Goal: Transaction & Acquisition: Subscribe to service/newsletter

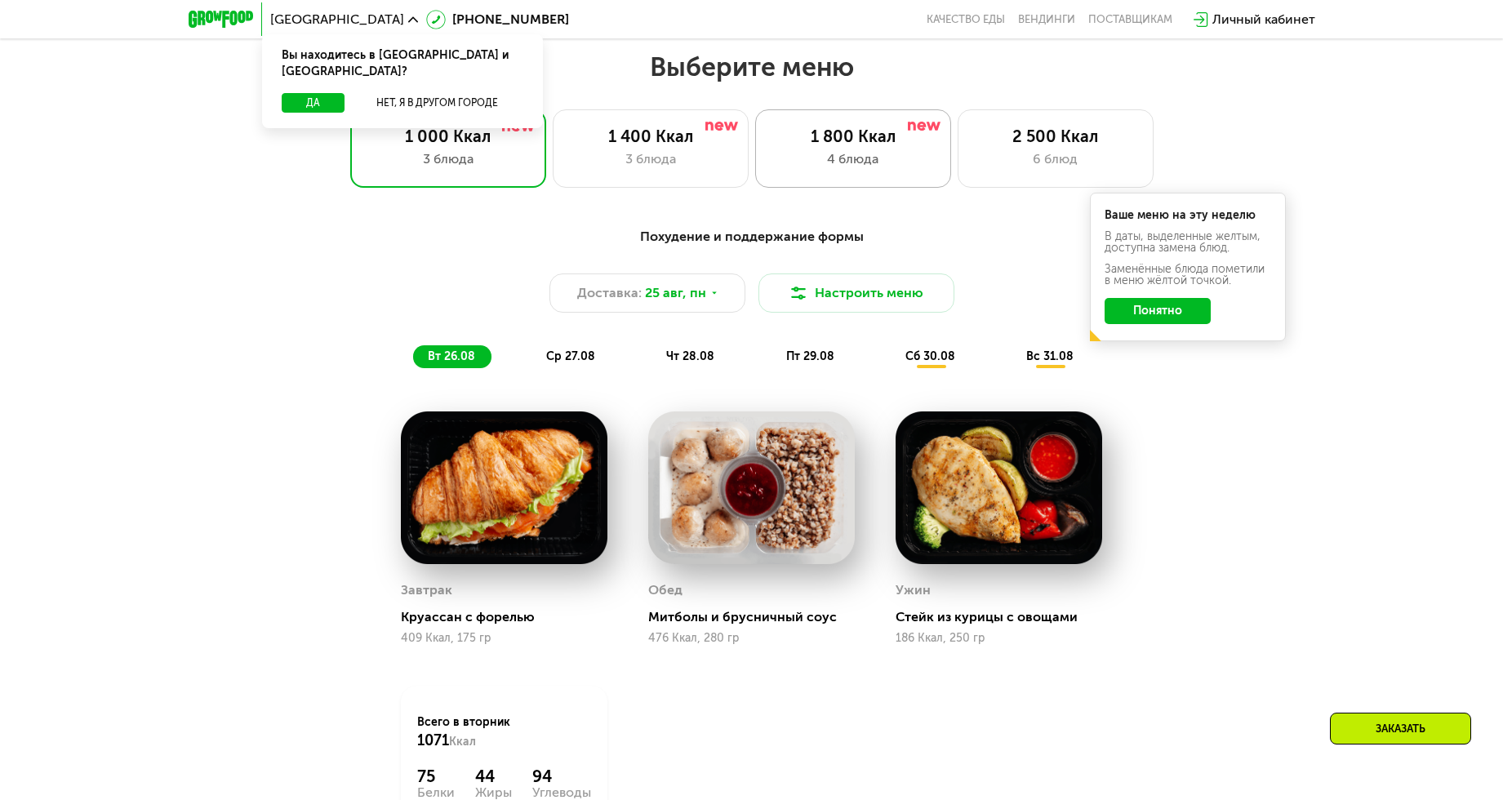
scroll to position [816, 0]
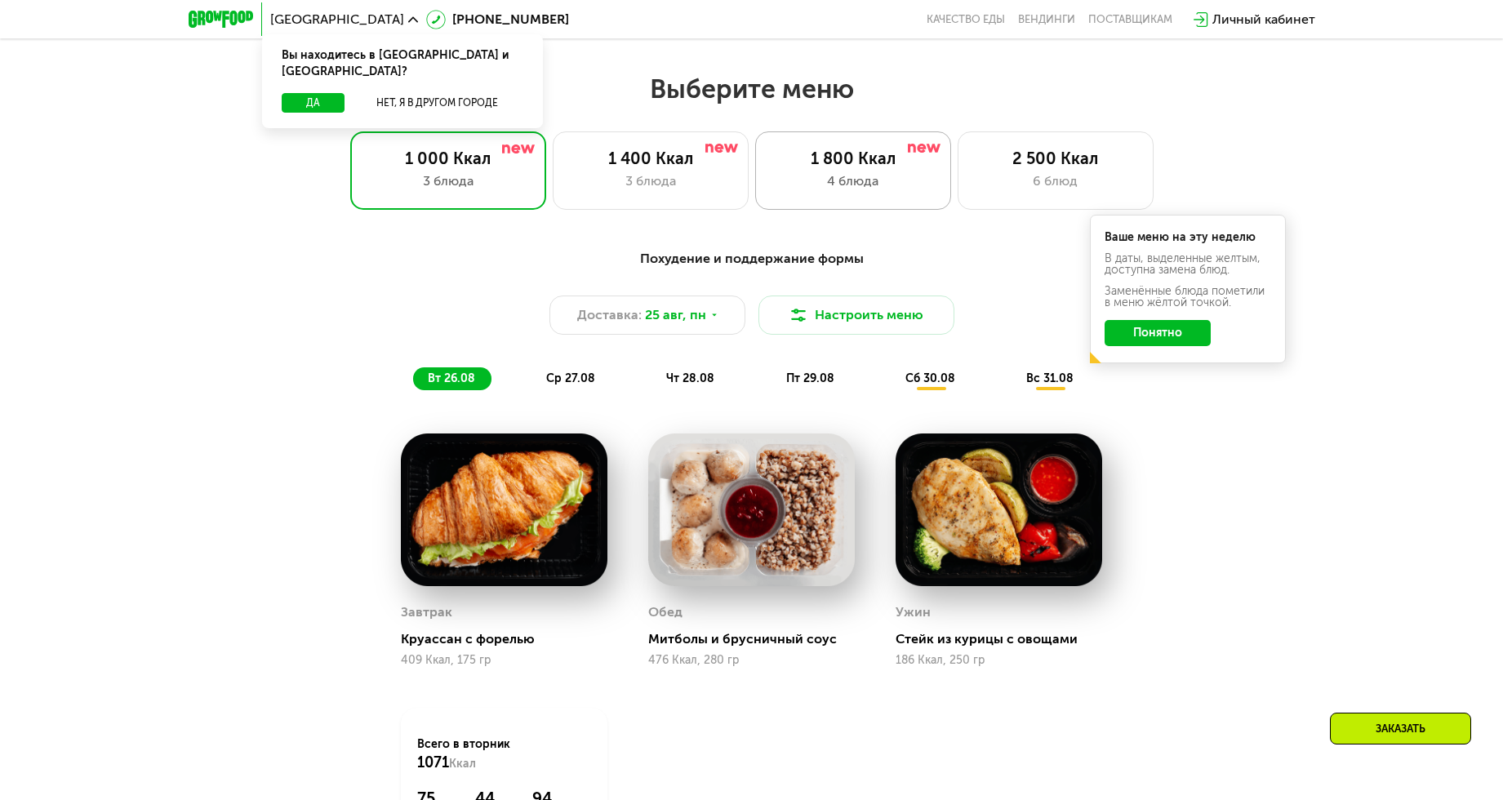
click at [850, 168] on div "1 800 Ккал" at bounding box center [853, 159] width 162 height 20
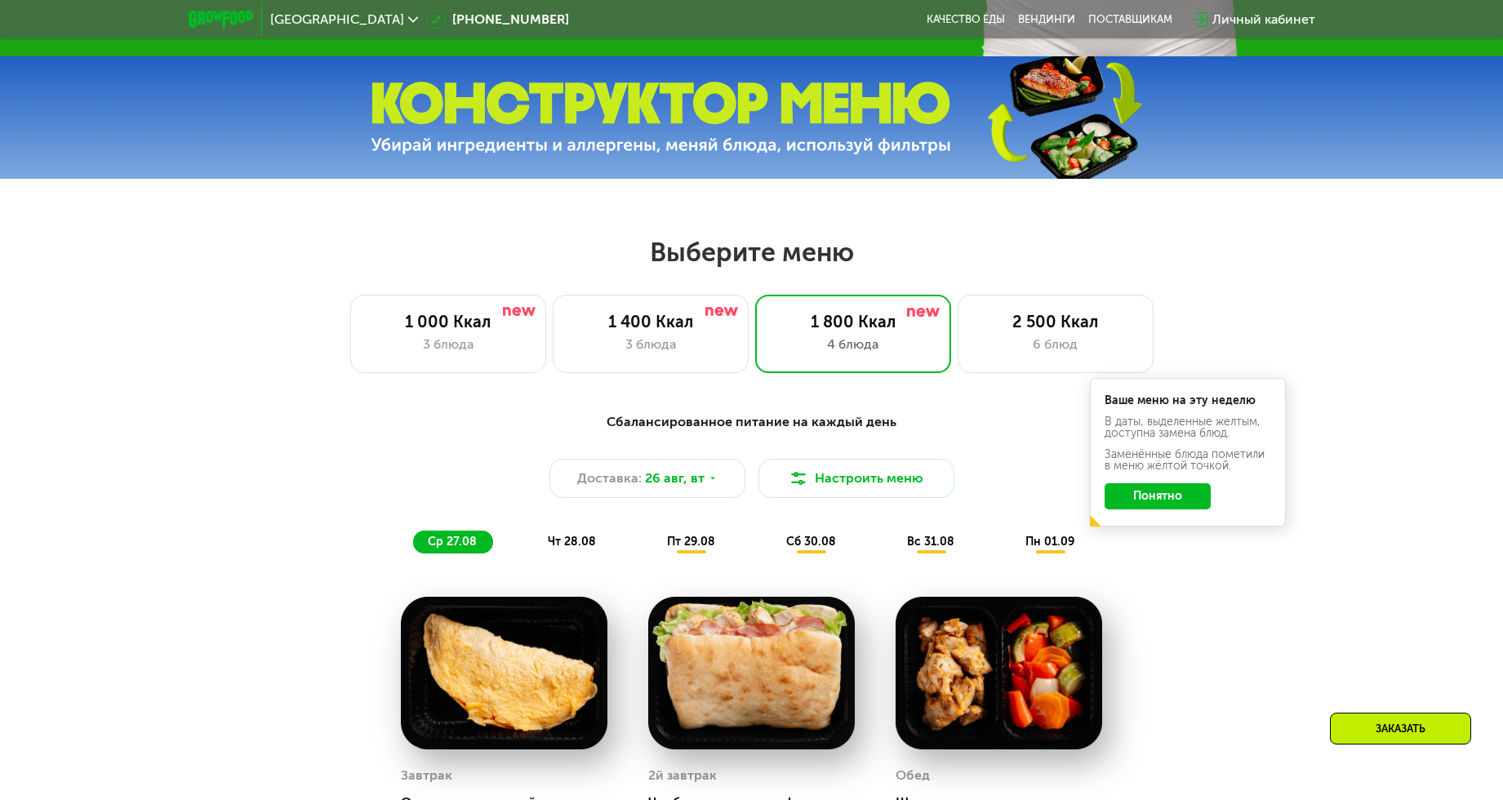
scroll to position [735, 0]
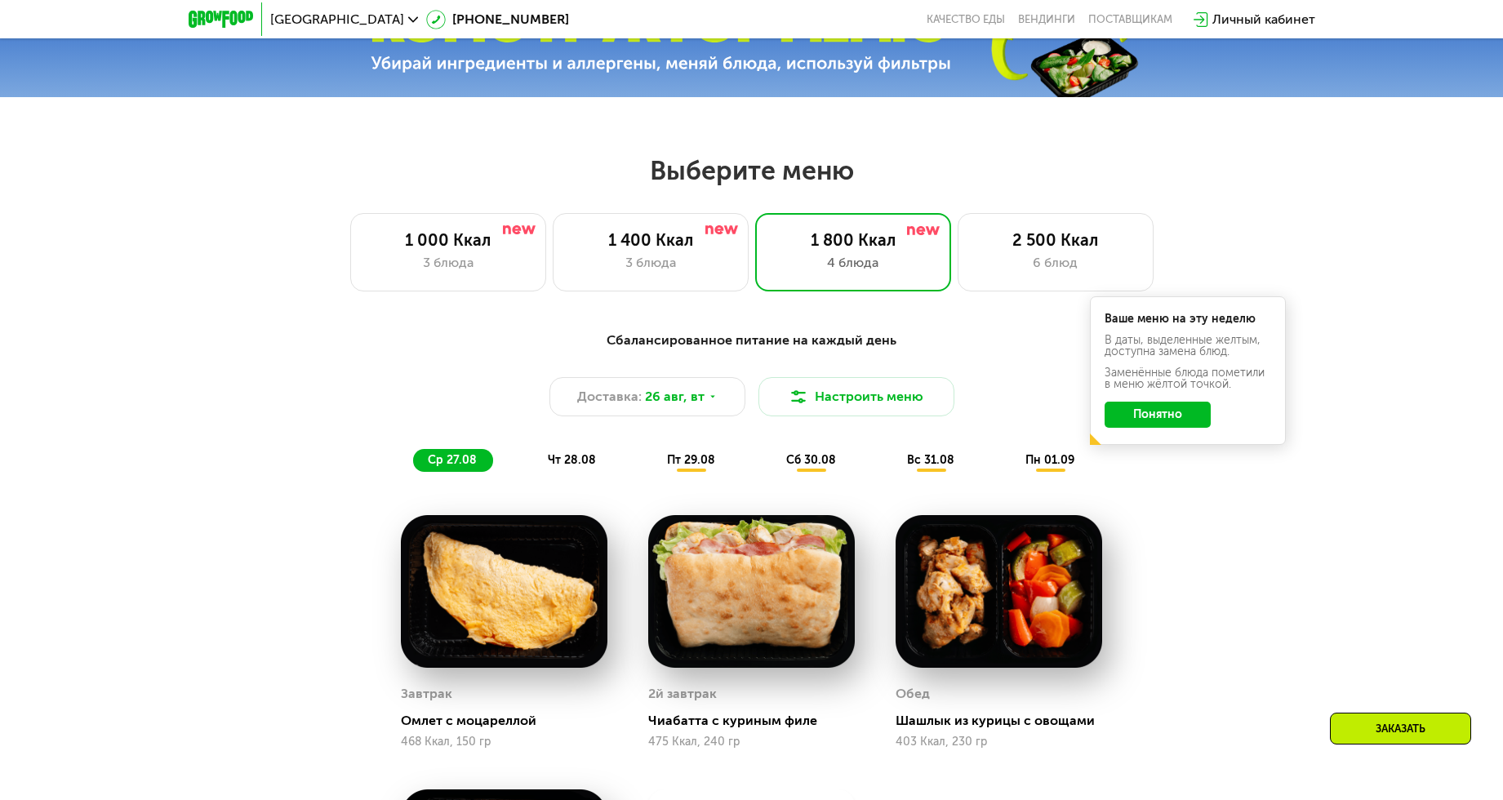
click at [1192, 417] on button "Понятно" at bounding box center [1157, 415] width 106 height 26
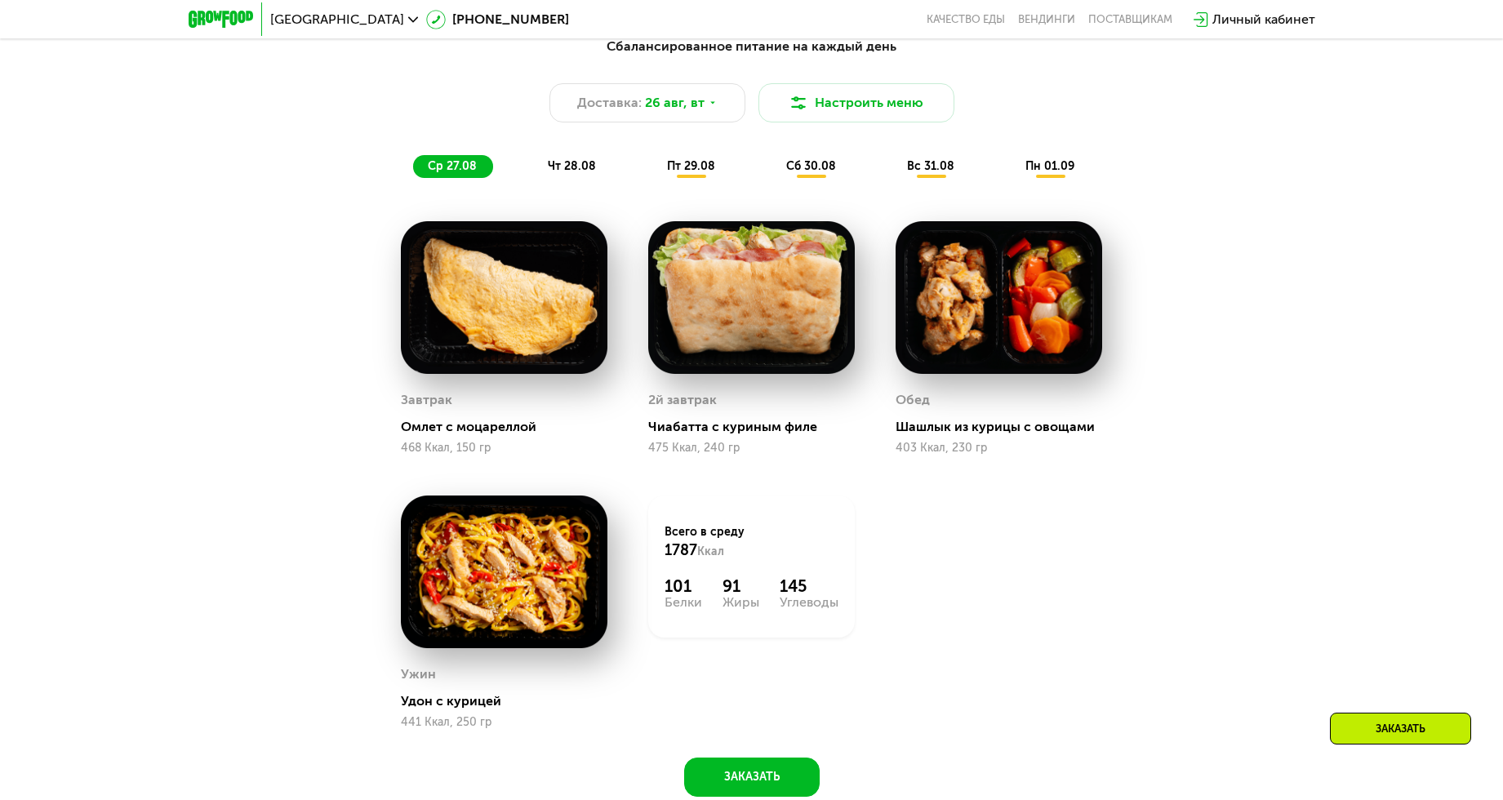
scroll to position [1061, 0]
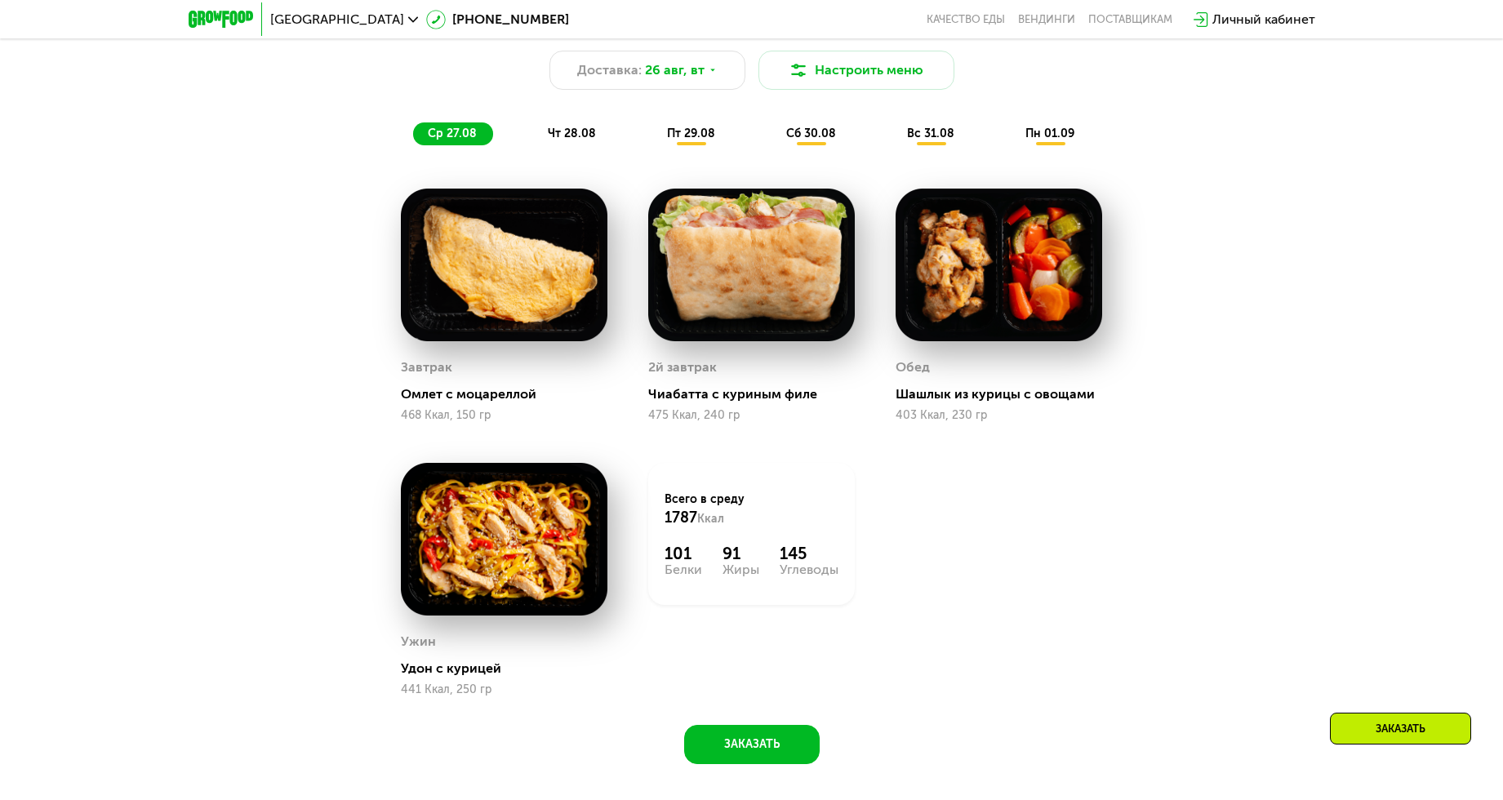
click at [690, 140] on span "пт 29.08" at bounding box center [691, 134] width 48 height 14
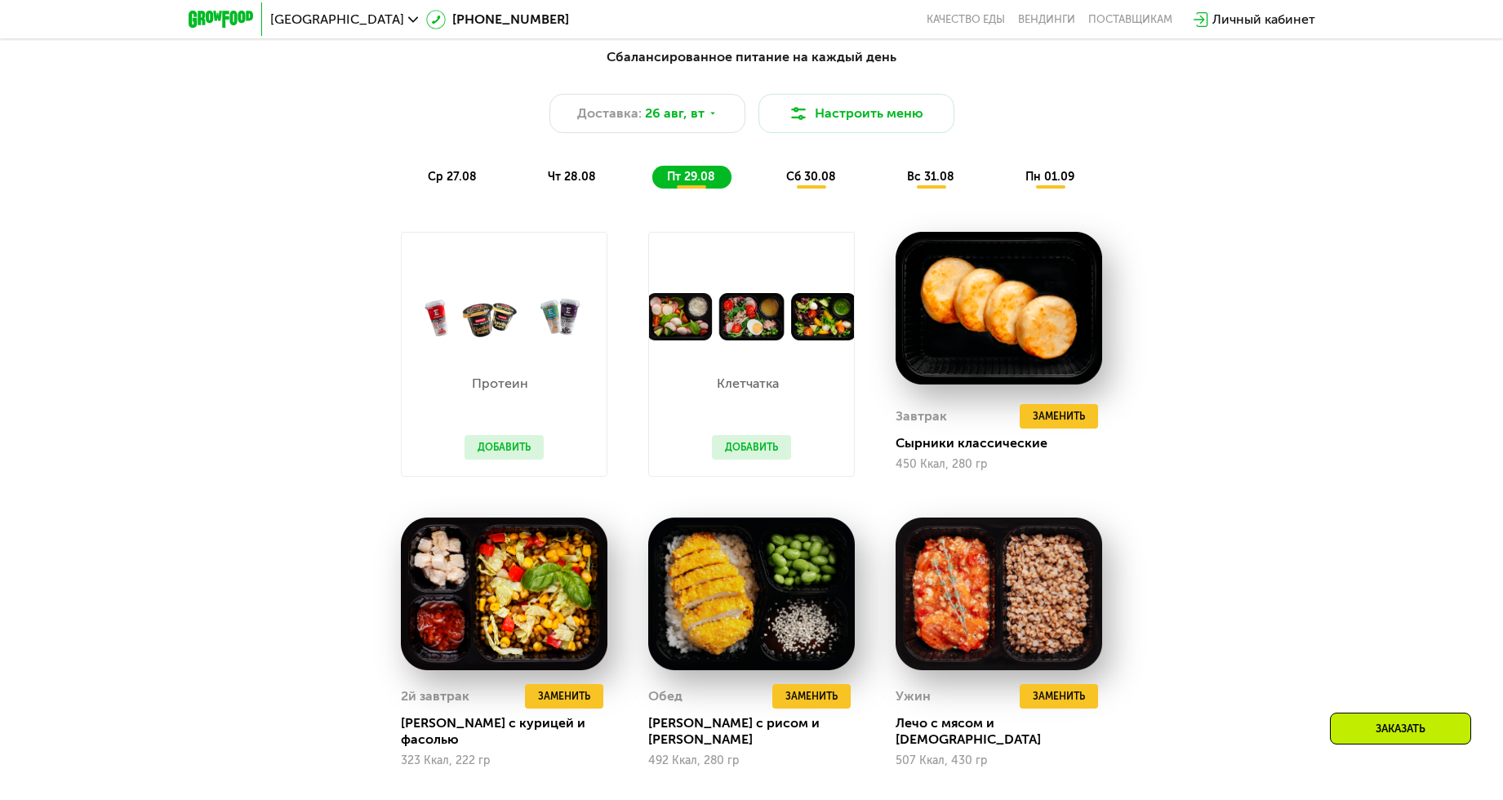
scroll to position [980, 0]
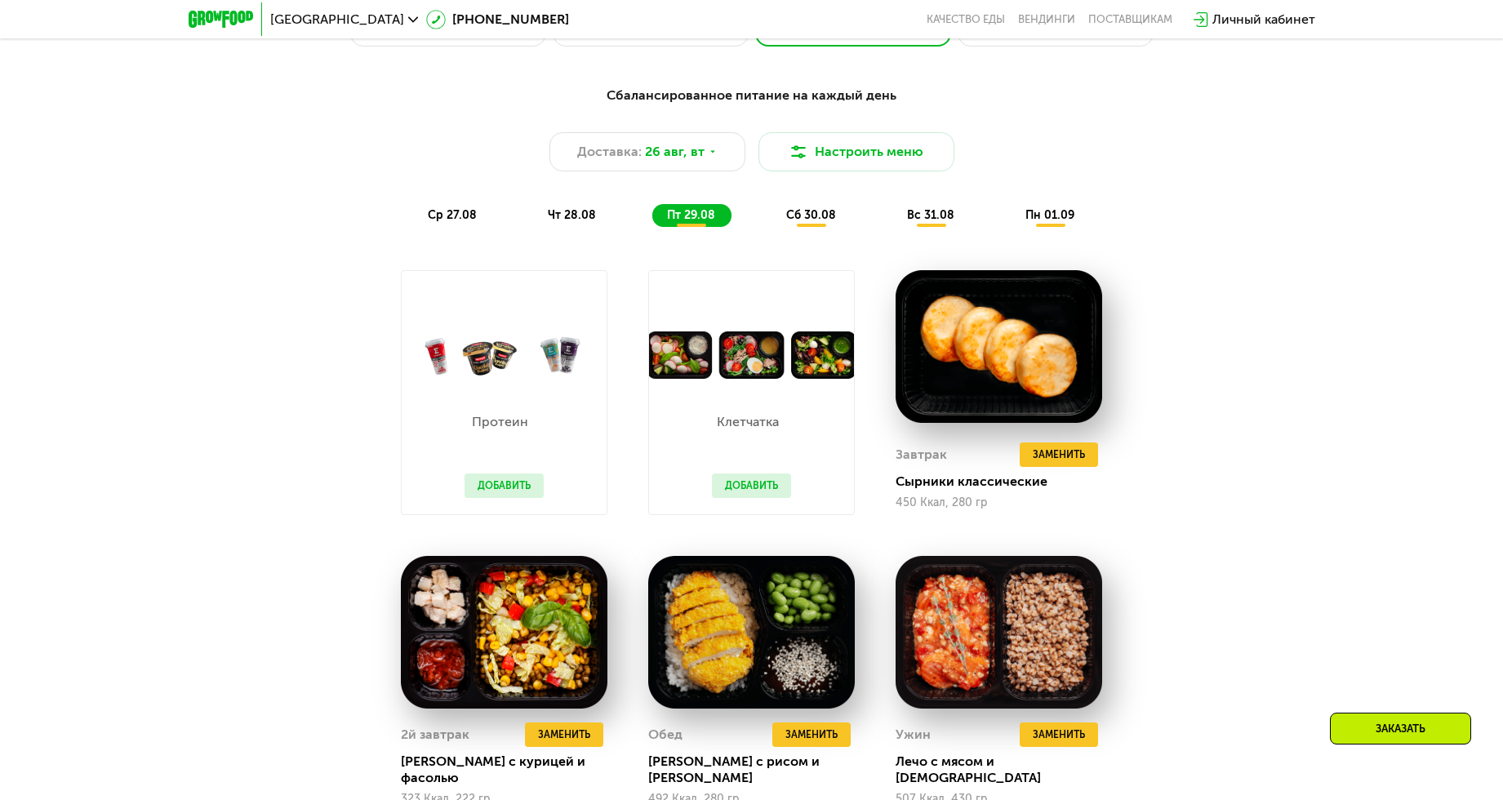
click at [652, 214] on div "чт 28.08" at bounding box center [691, 215] width 79 height 23
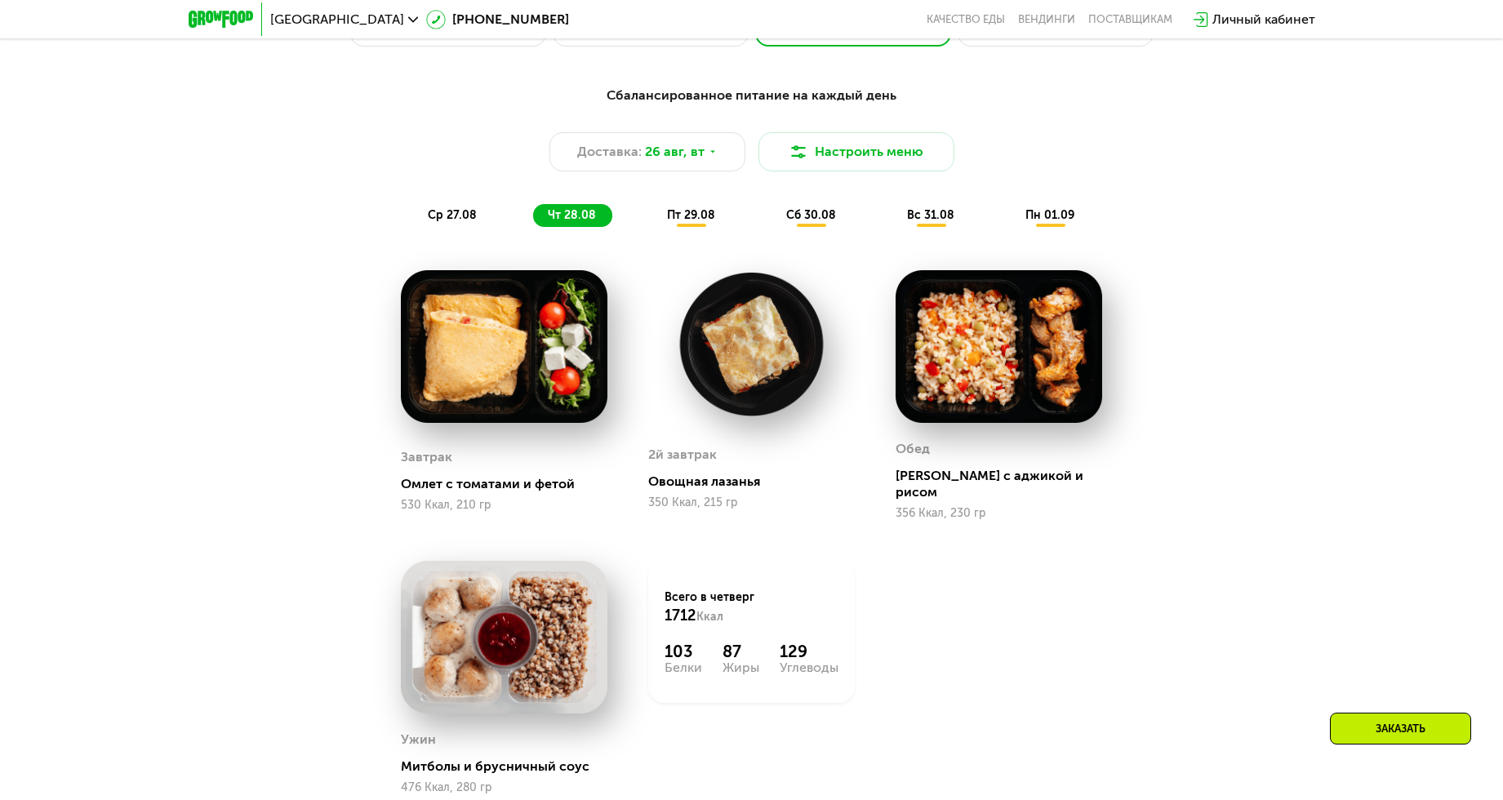
click at [460, 217] on span "ср 27.08" at bounding box center [452, 215] width 49 height 14
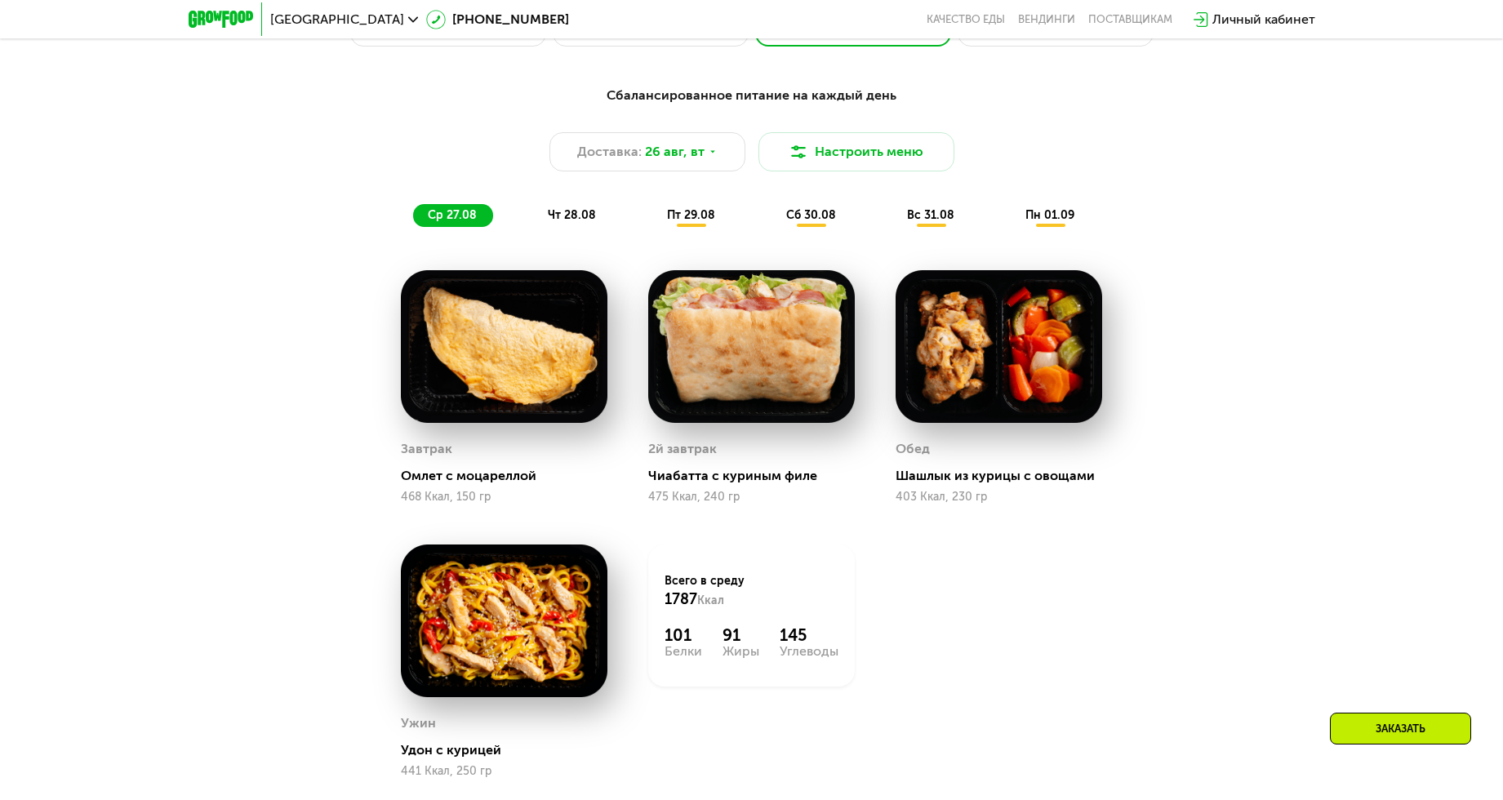
click at [800, 222] on span "сб 30.08" at bounding box center [811, 215] width 50 height 14
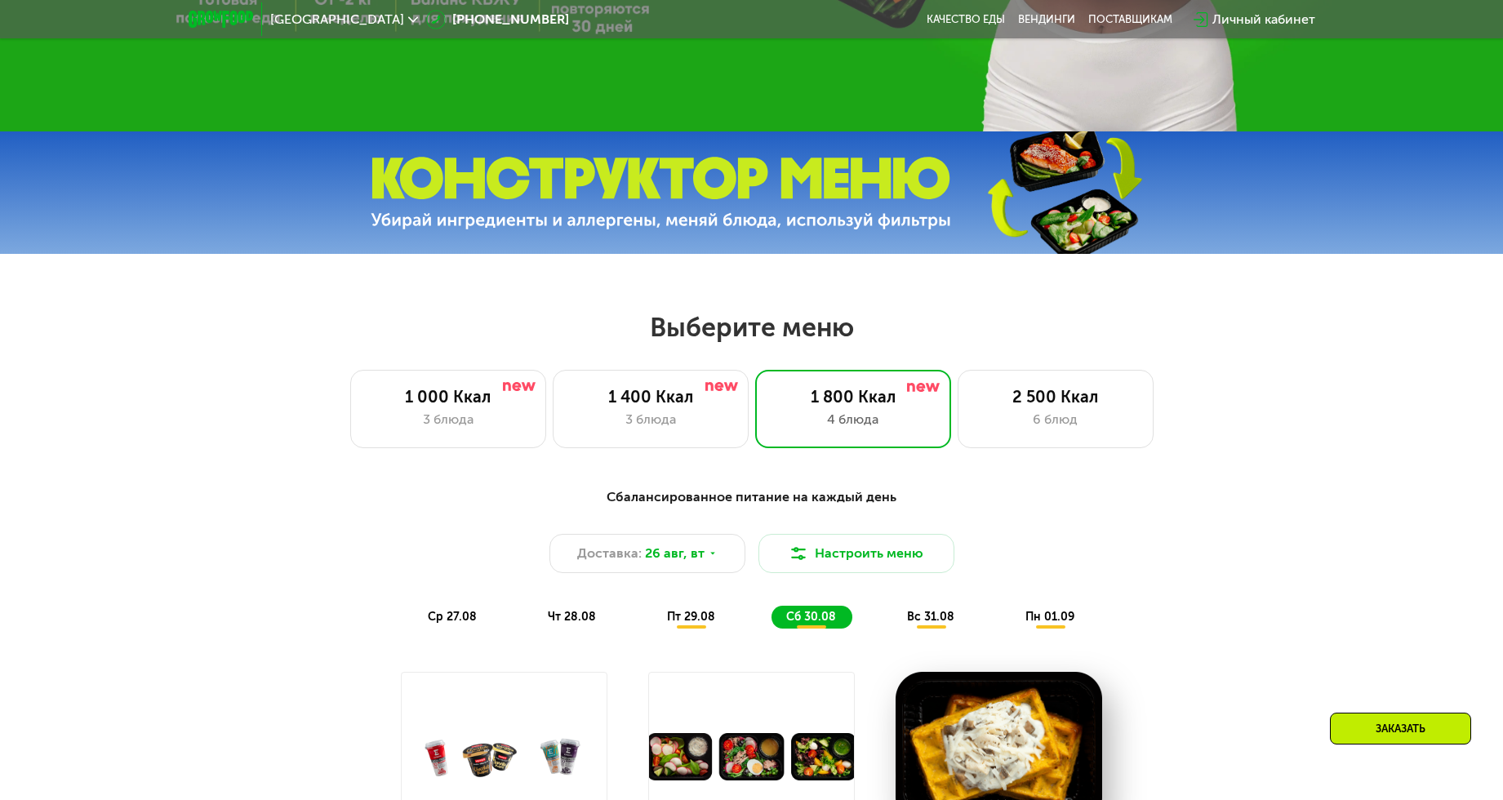
scroll to position [571, 0]
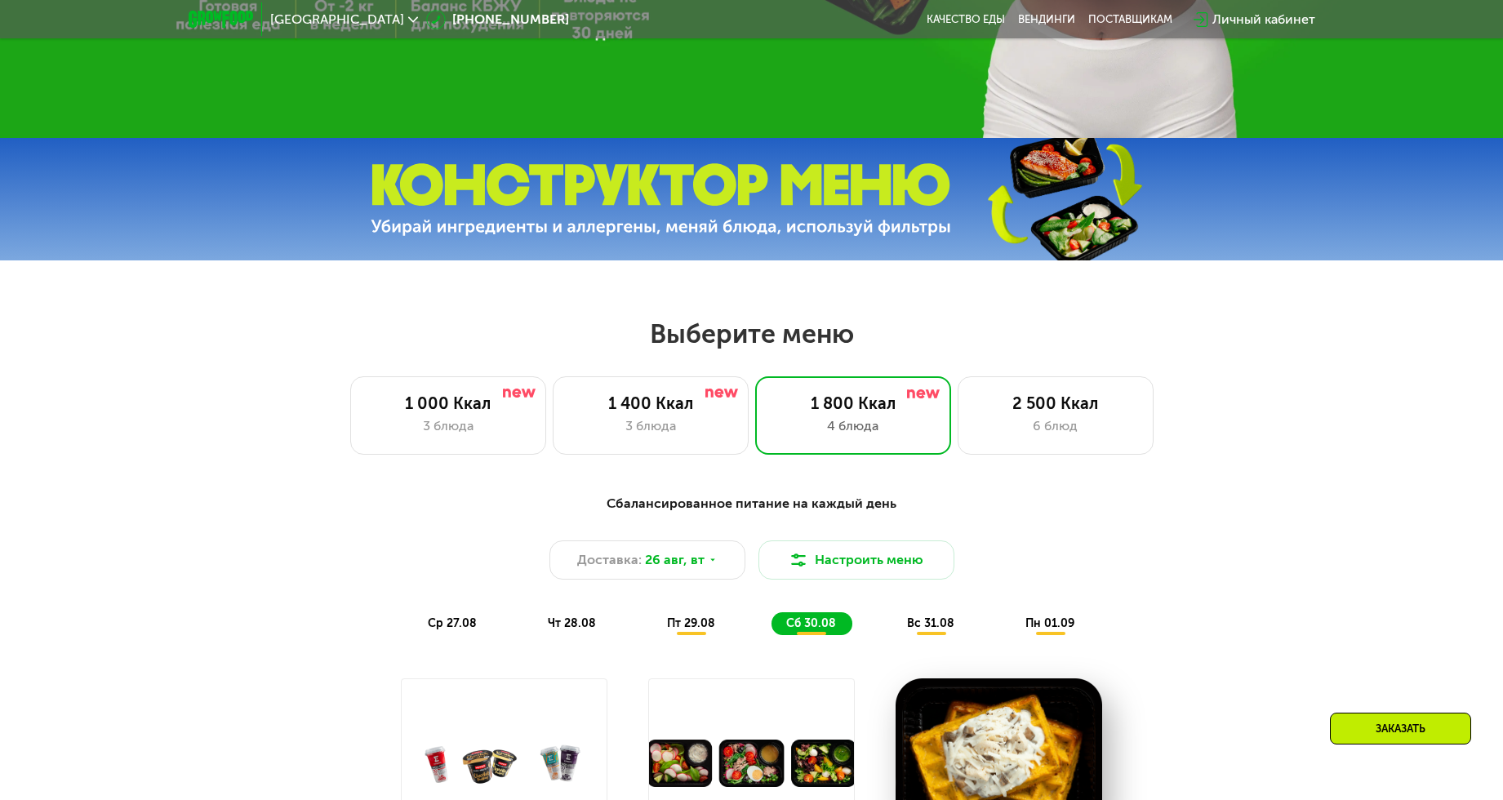
drag, startPoint x: 1033, startPoint y: 407, endPoint x: 1191, endPoint y: 457, distance: 166.0
click at [1033, 407] on div "2 500 Ккал" at bounding box center [1056, 403] width 162 height 20
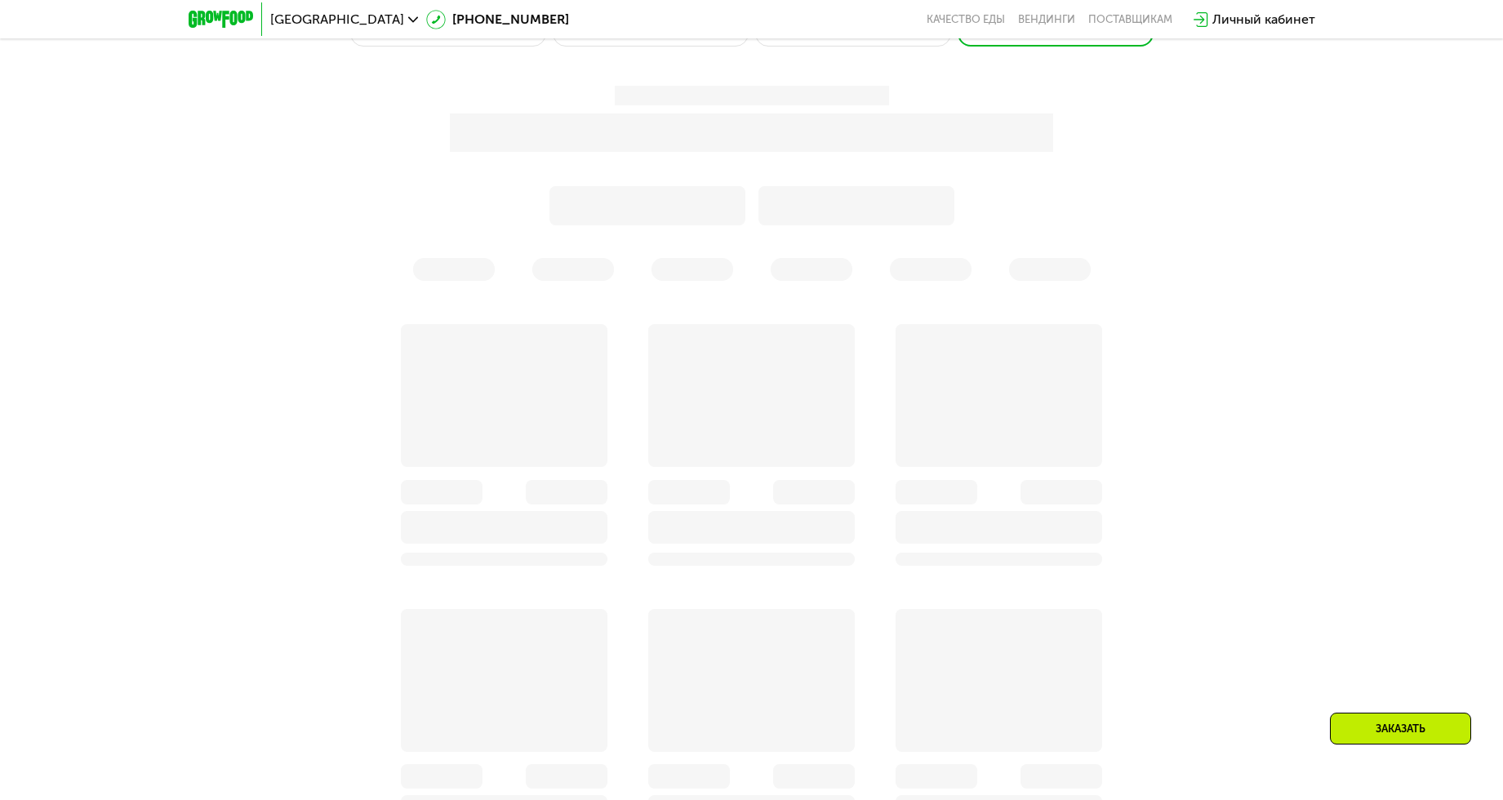
scroll to position [898, 0]
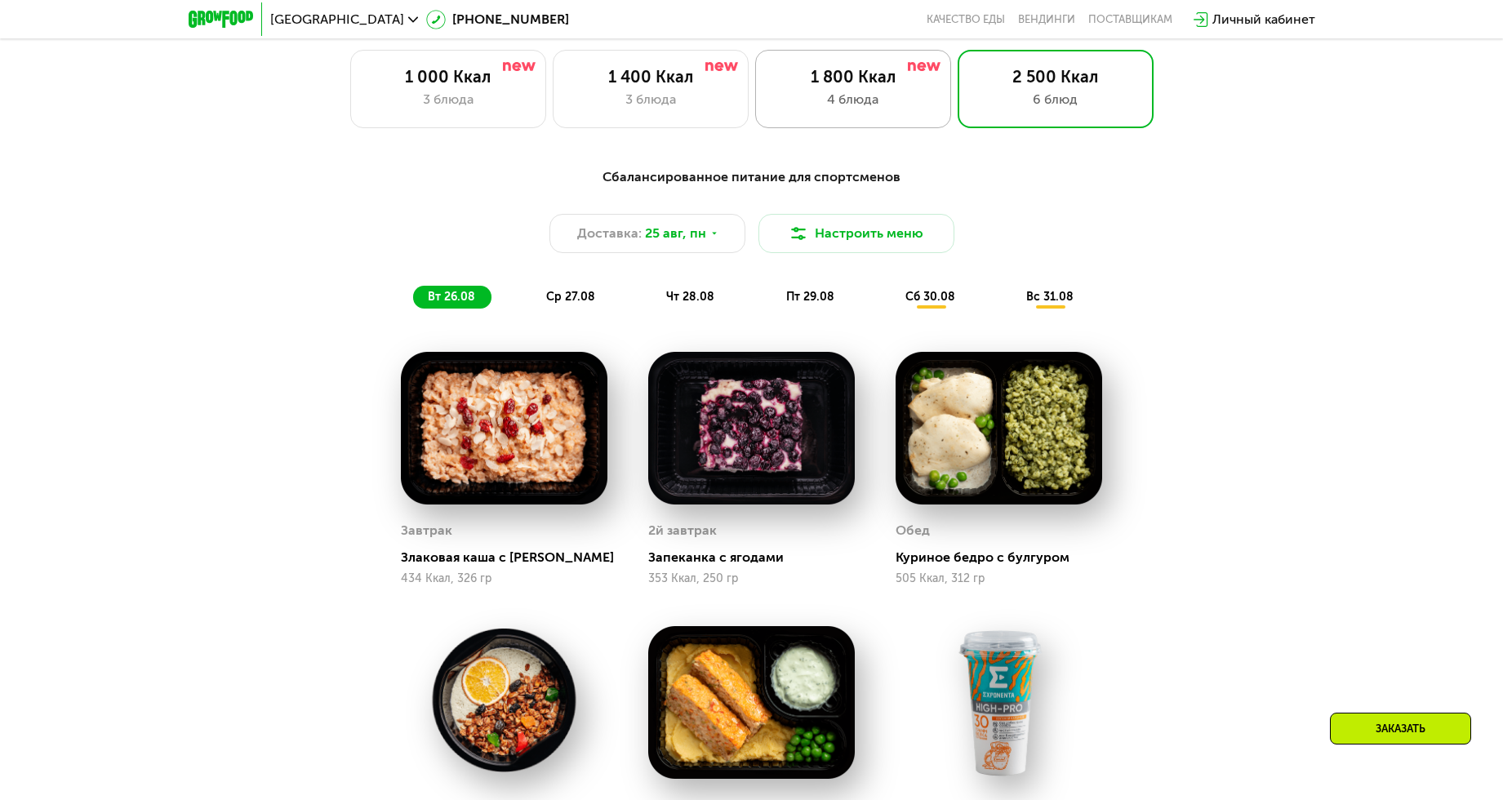
click at [837, 87] on div "1 800 Ккал" at bounding box center [853, 77] width 162 height 20
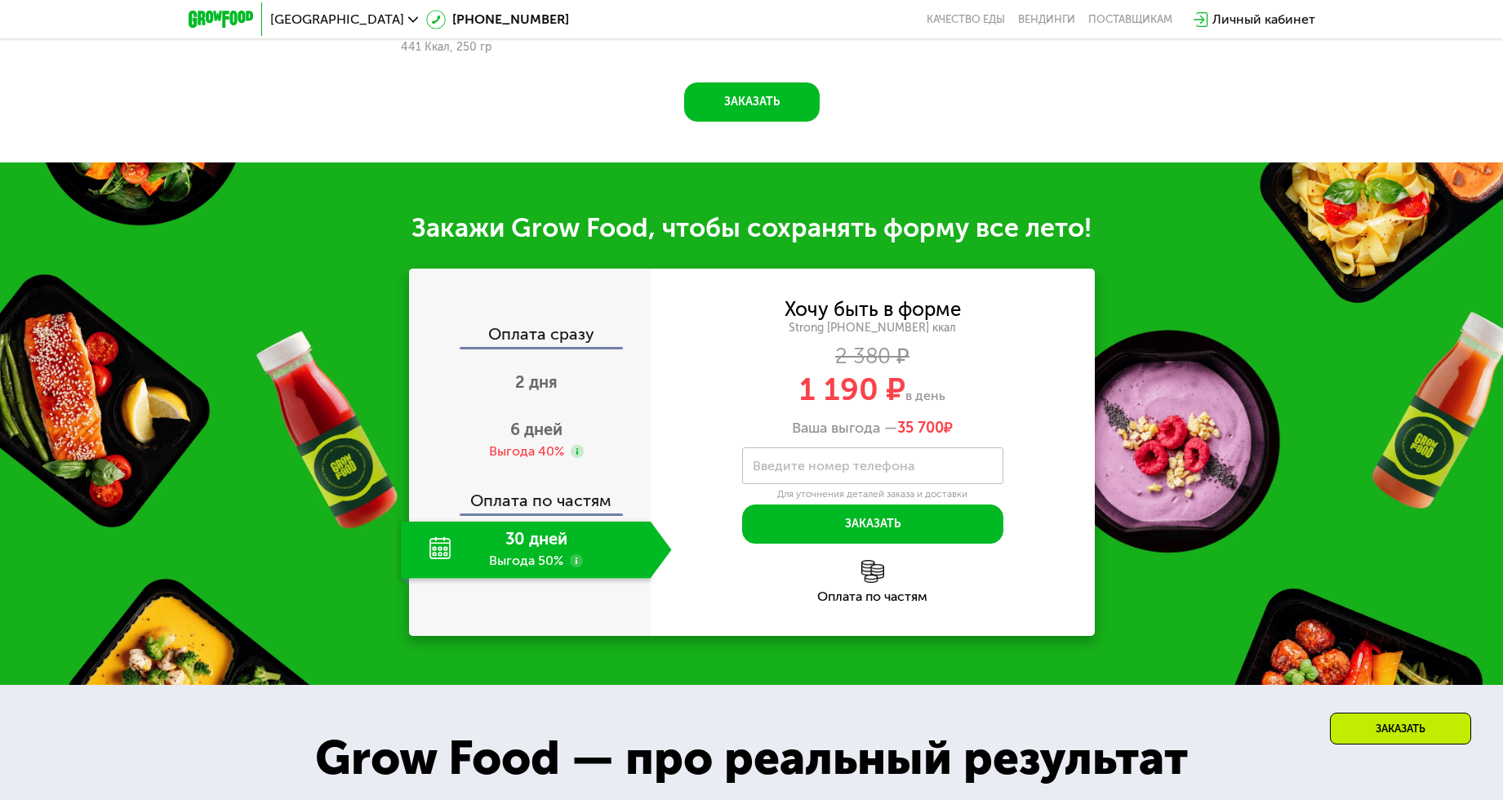
scroll to position [1796, 0]
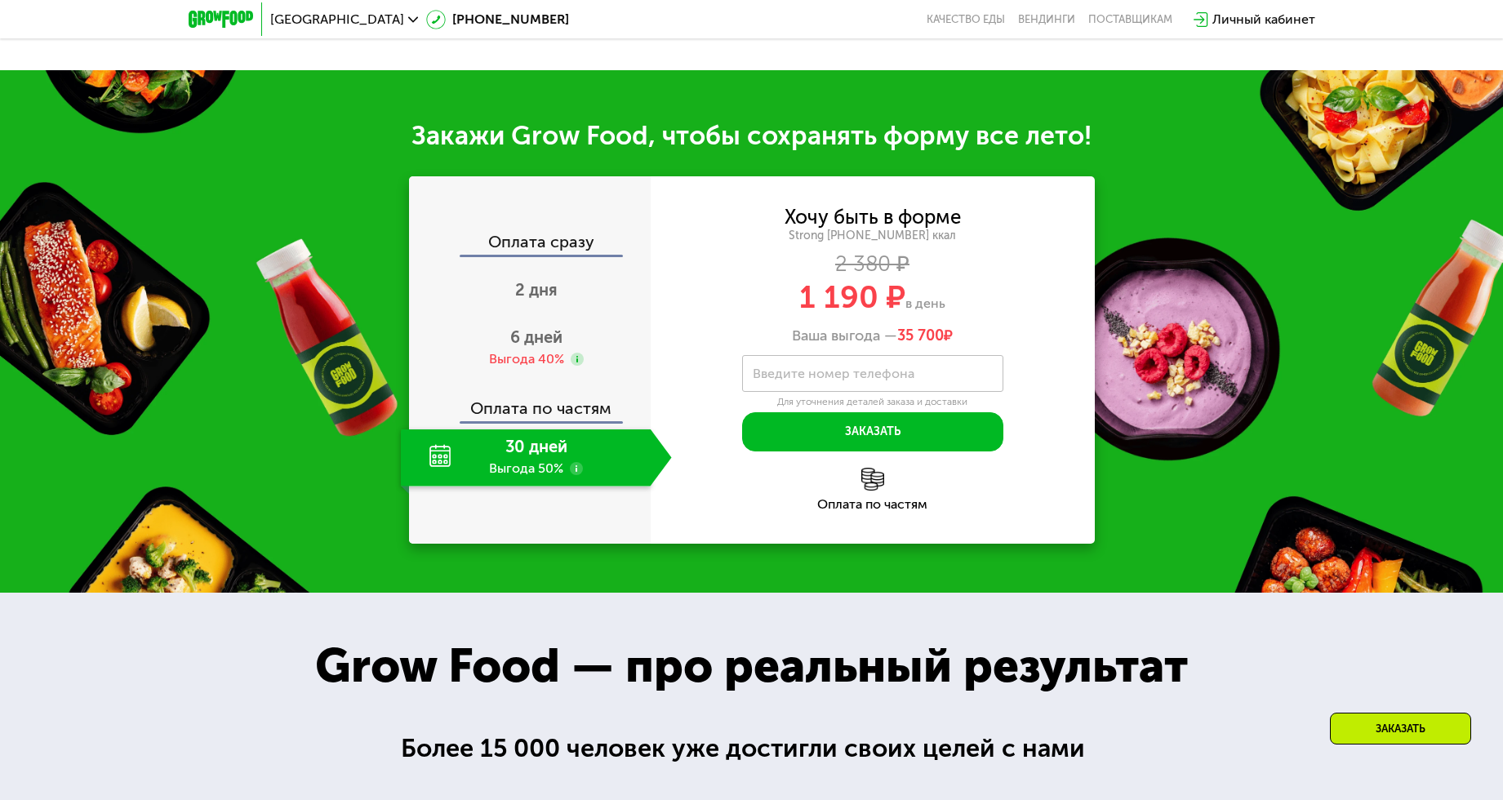
click at [576, 474] on use at bounding box center [576, 468] width 13 height 13
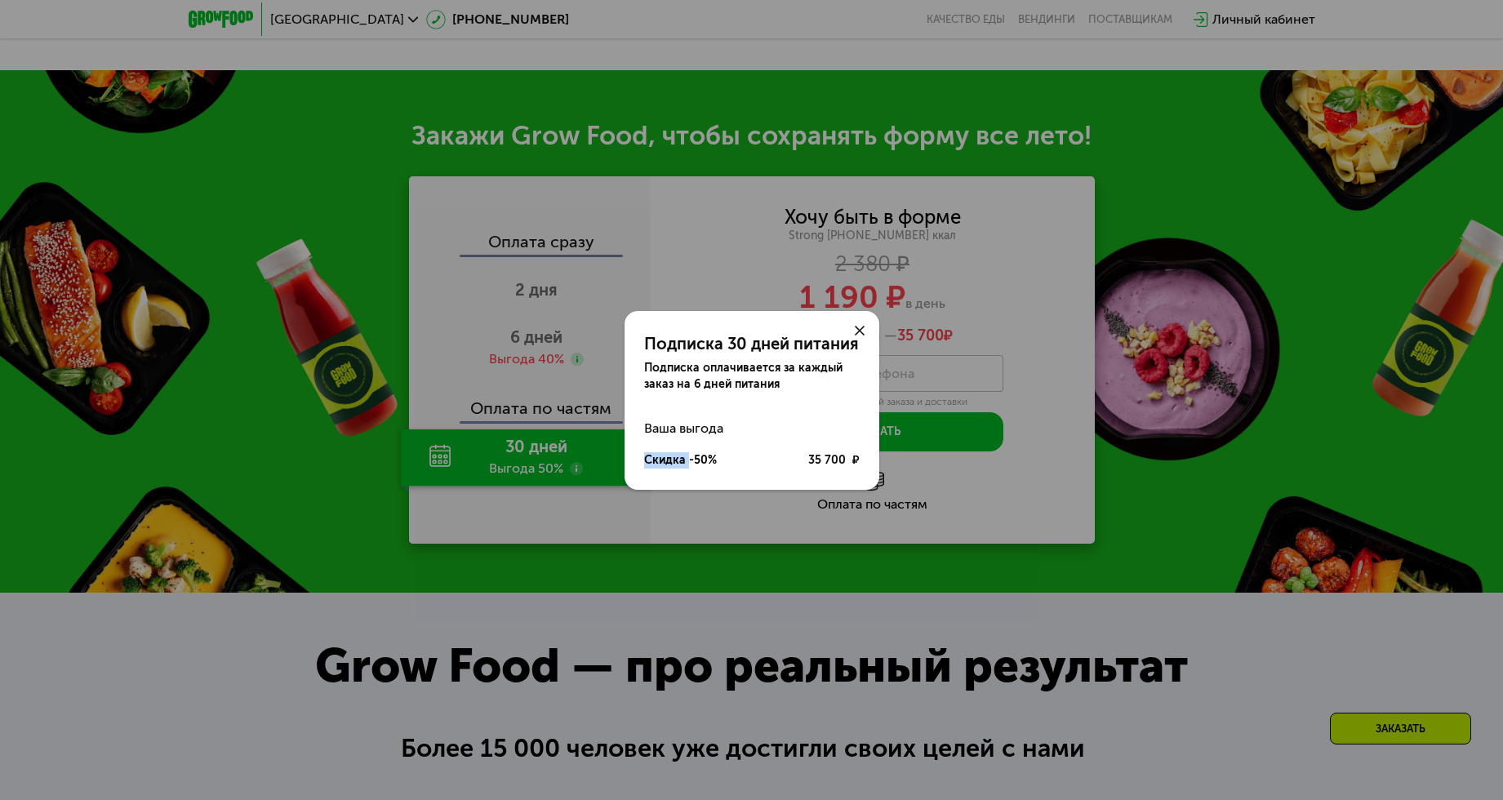
click at [576, 474] on div "Подписка 30 дней питания Подписка оплачивается за каждый заказ на 6 дней питани…" at bounding box center [751, 400] width 1503 height 800
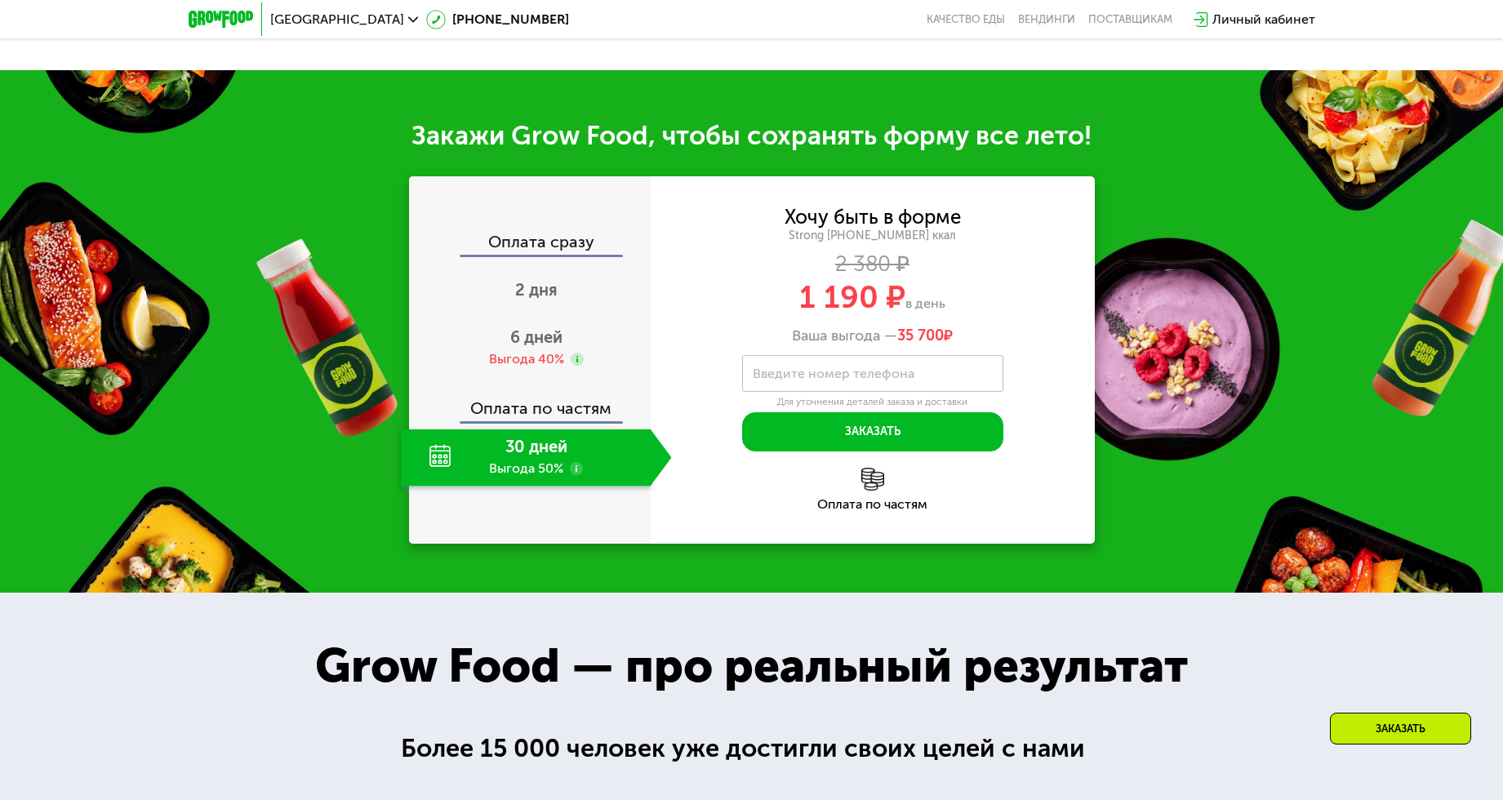
click at [576, 474] on use at bounding box center [576, 468] width 13 height 13
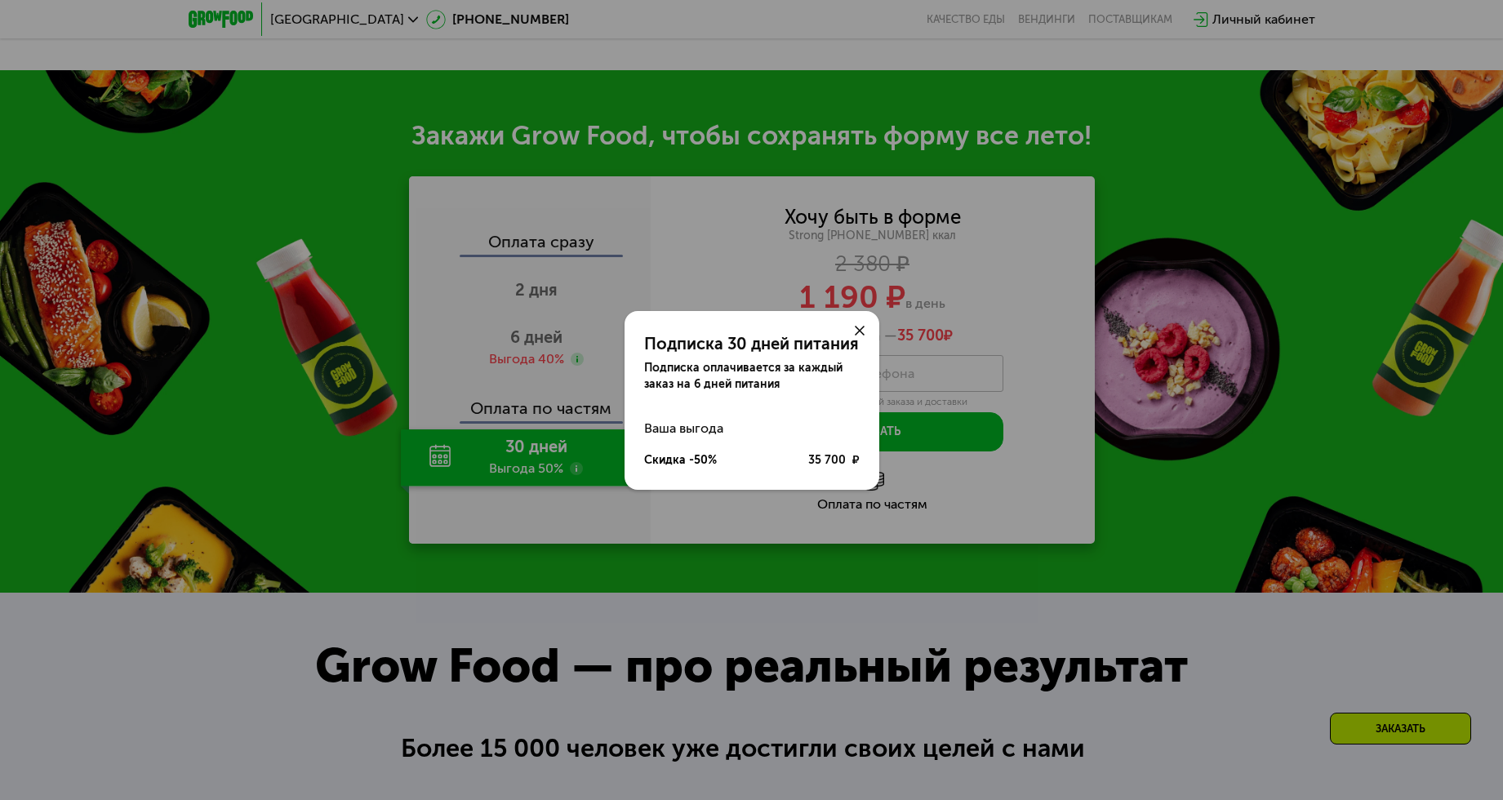
click at [862, 326] on icon at bounding box center [860, 331] width 10 height 10
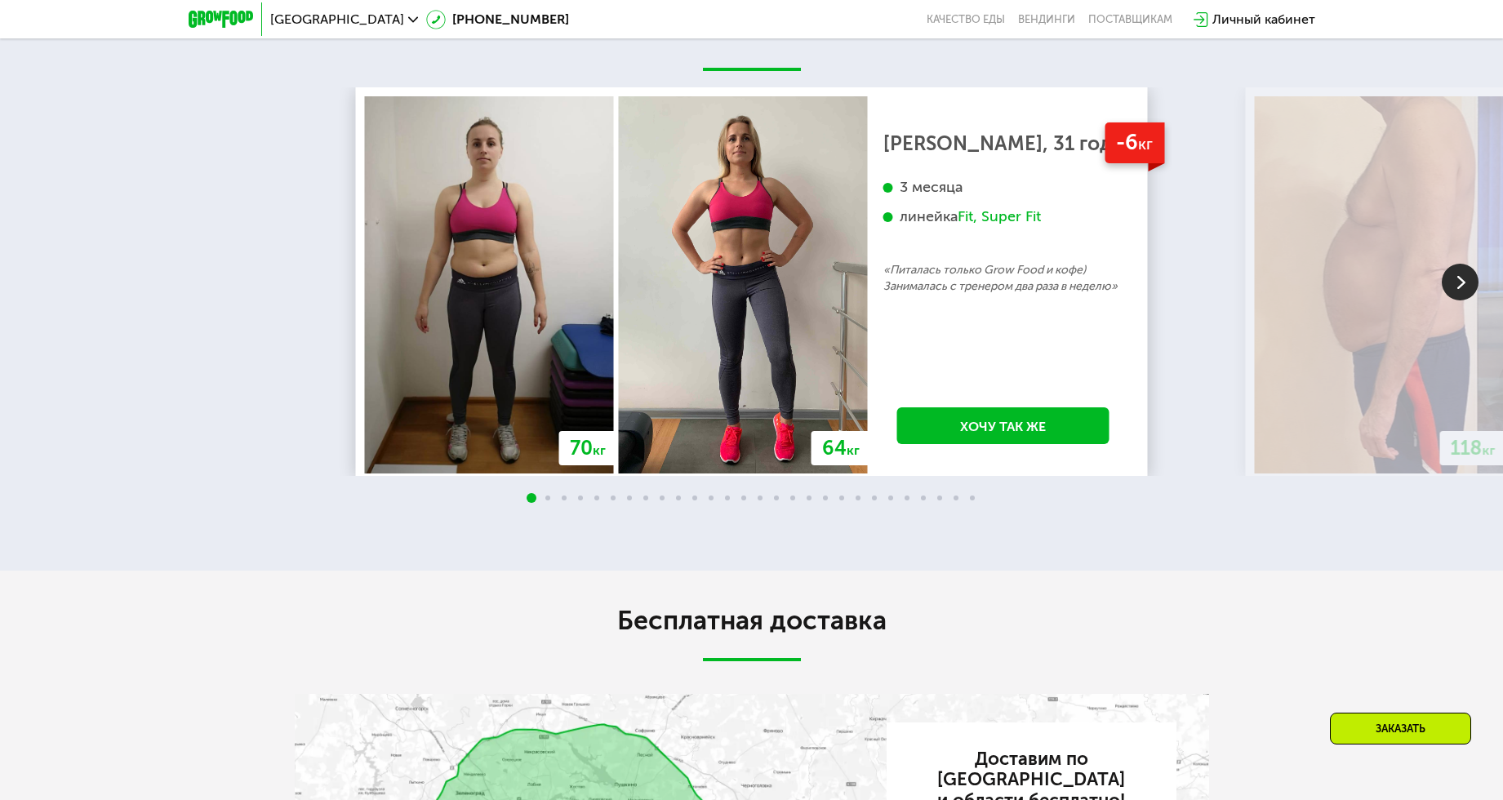
scroll to position [3184, 0]
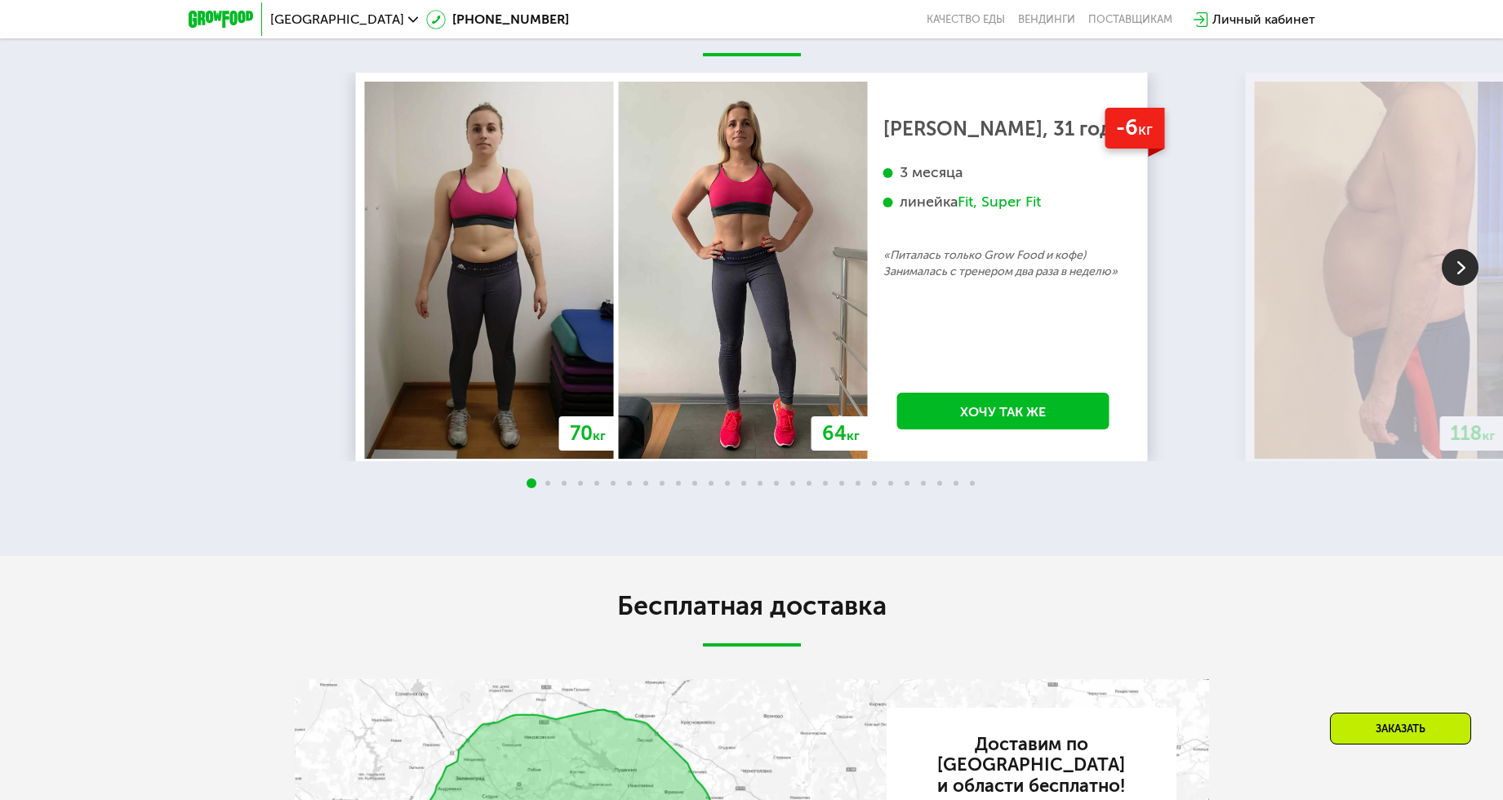
click at [1460, 276] on img at bounding box center [1460, 267] width 37 height 37
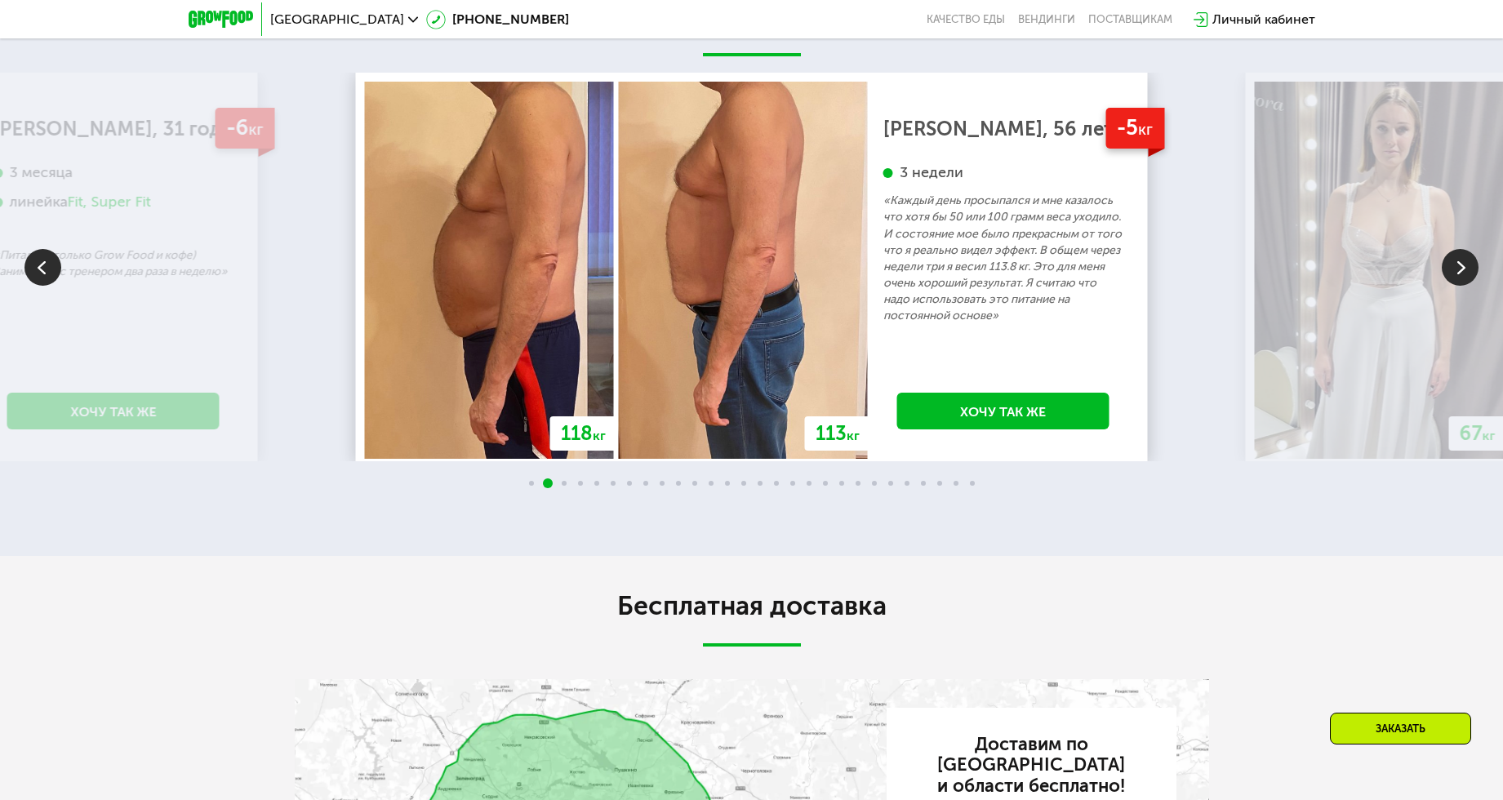
click at [1460, 270] on img at bounding box center [1460, 267] width 37 height 37
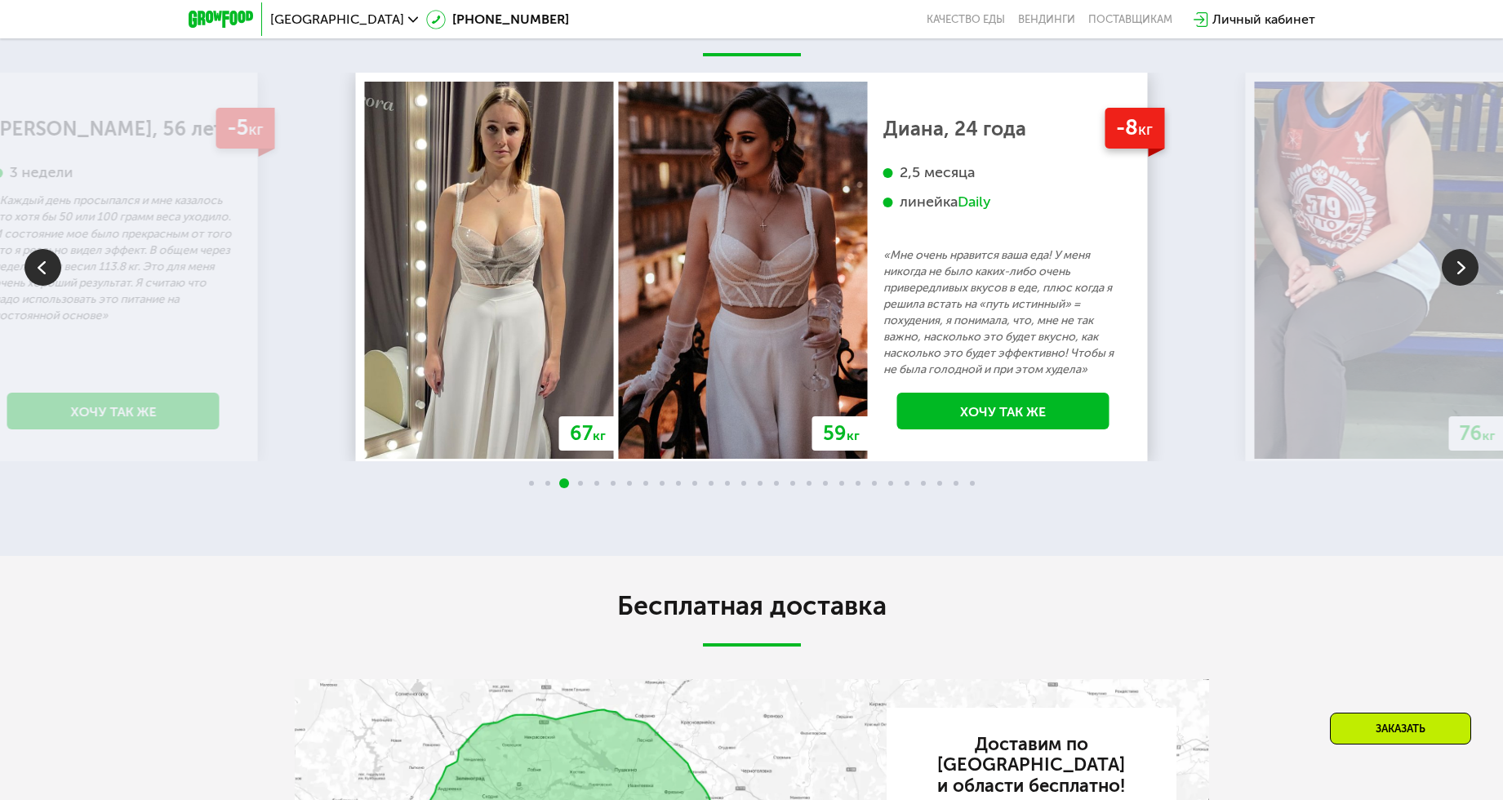
click at [1460, 270] on img at bounding box center [1460, 267] width 37 height 37
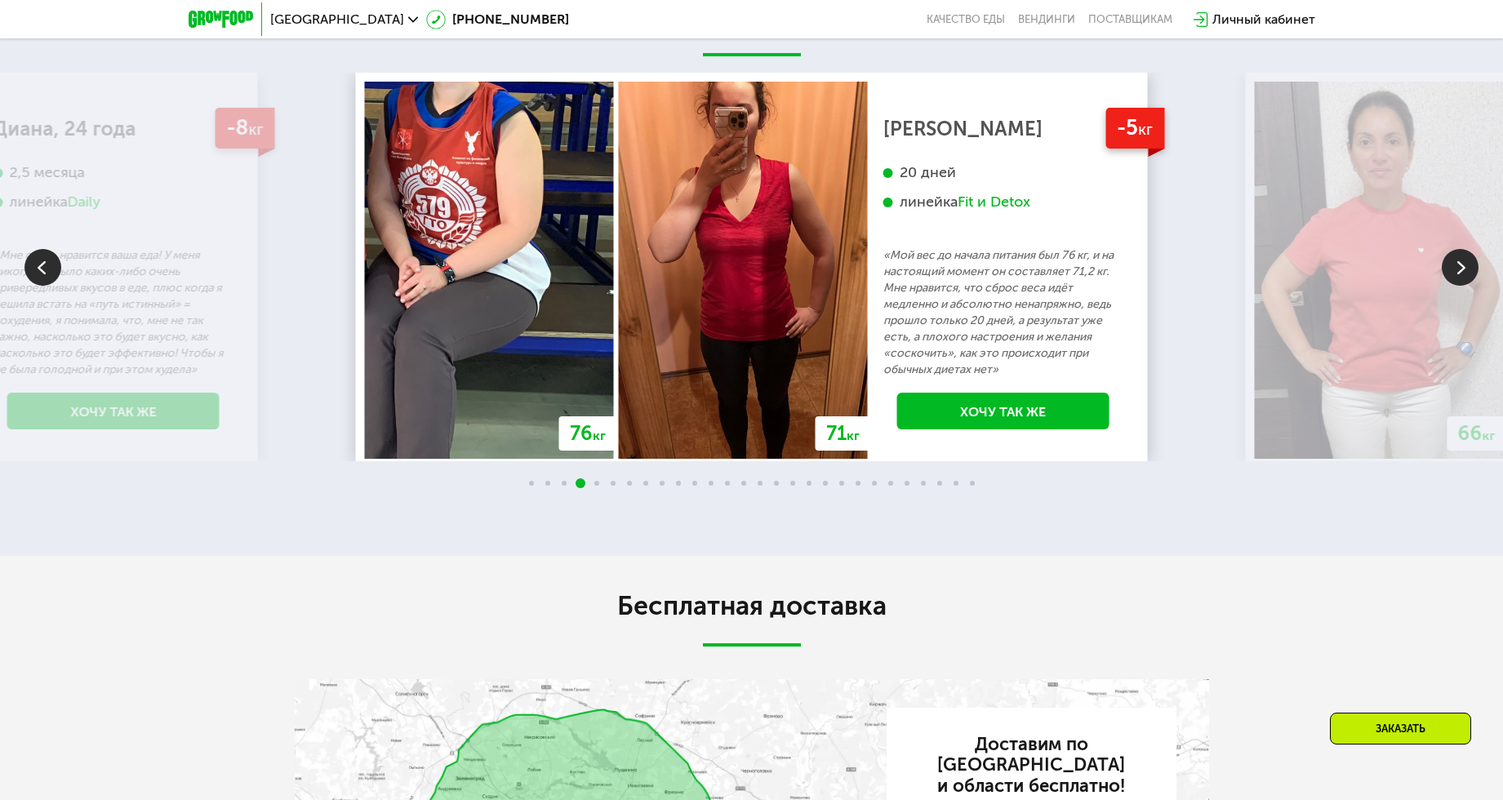
click at [1460, 270] on img at bounding box center [1460, 267] width 37 height 37
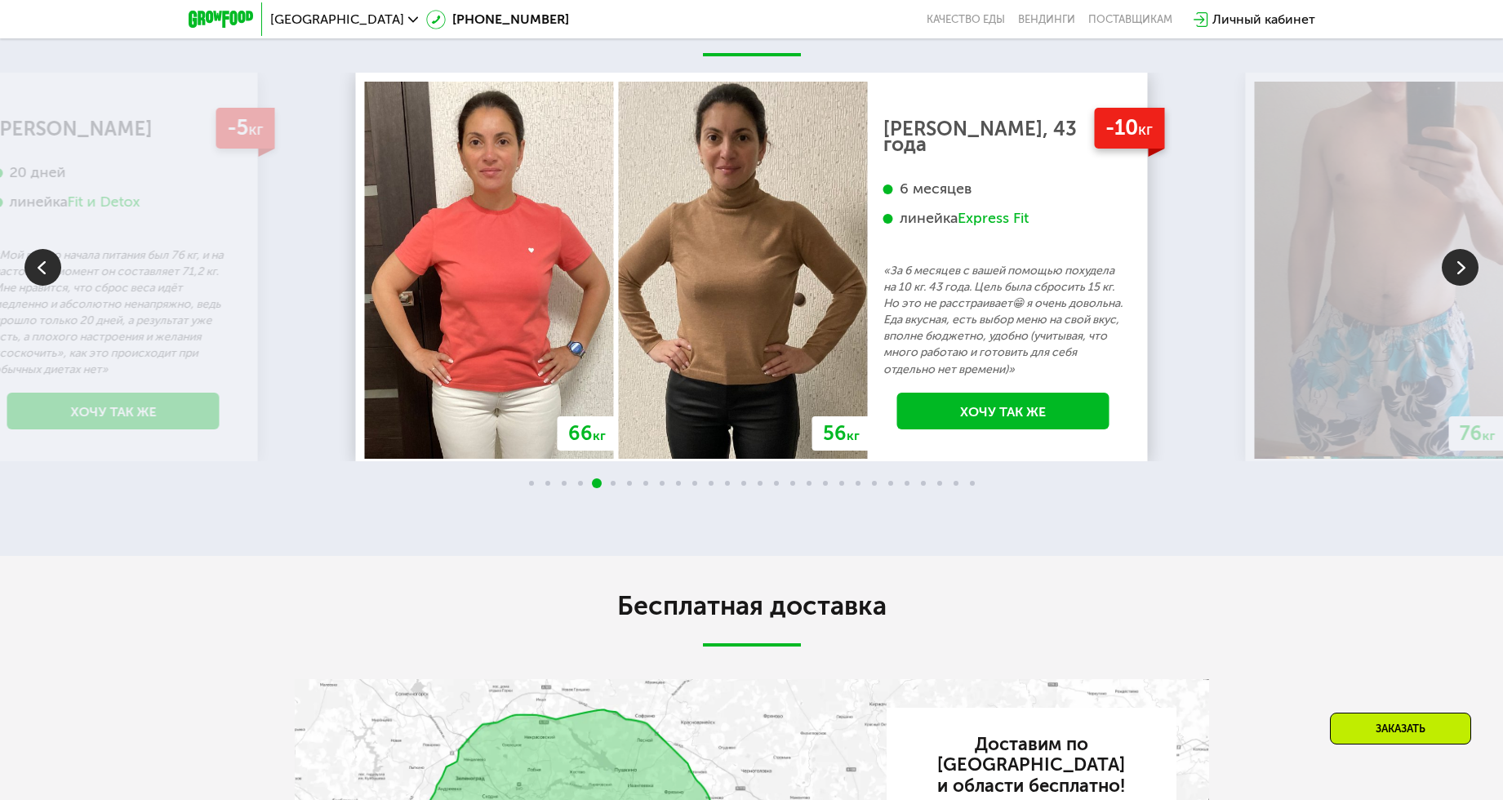
click at [1460, 270] on img at bounding box center [1460, 267] width 37 height 37
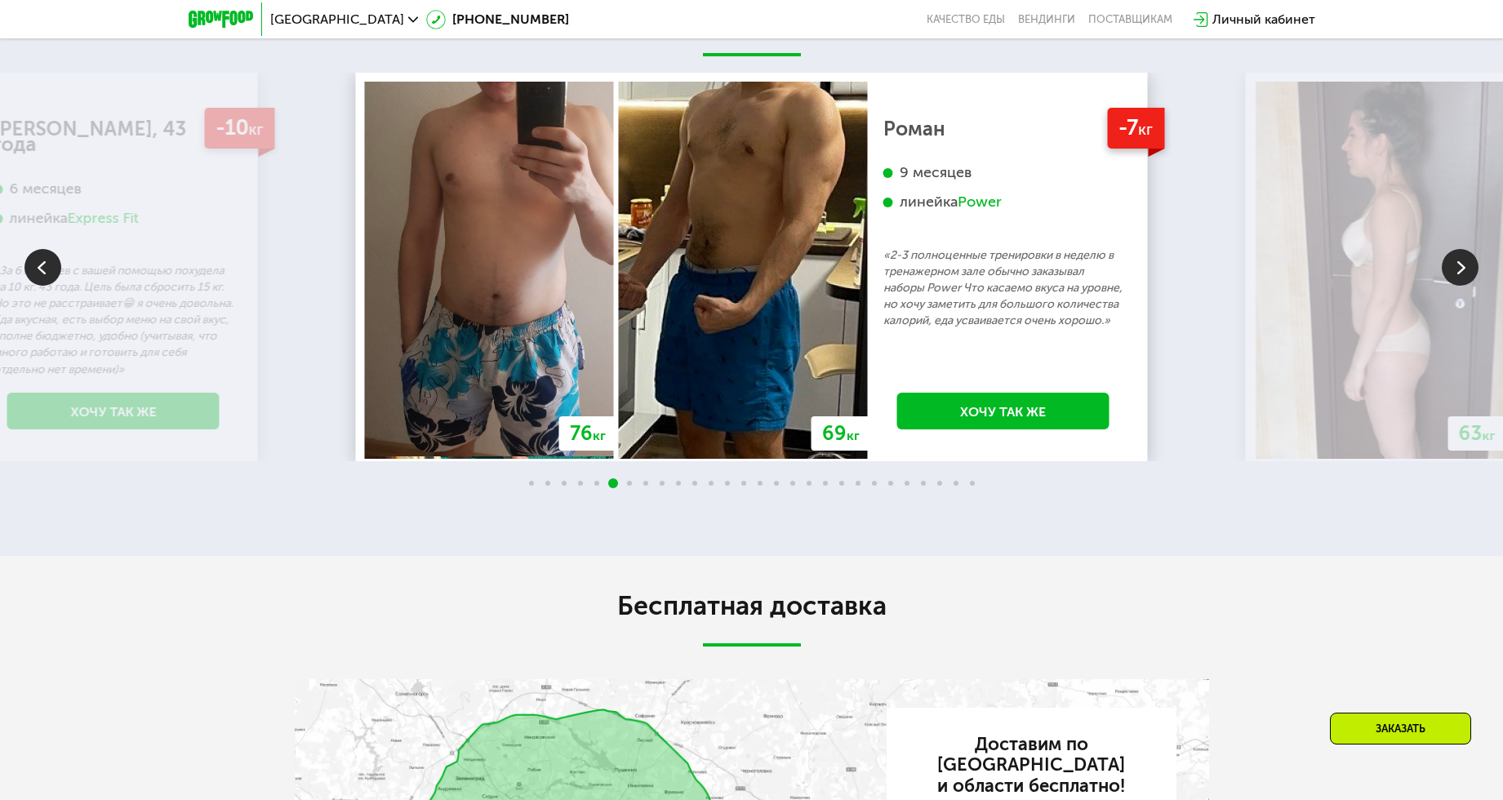
click at [1468, 264] on img at bounding box center [1460, 267] width 37 height 37
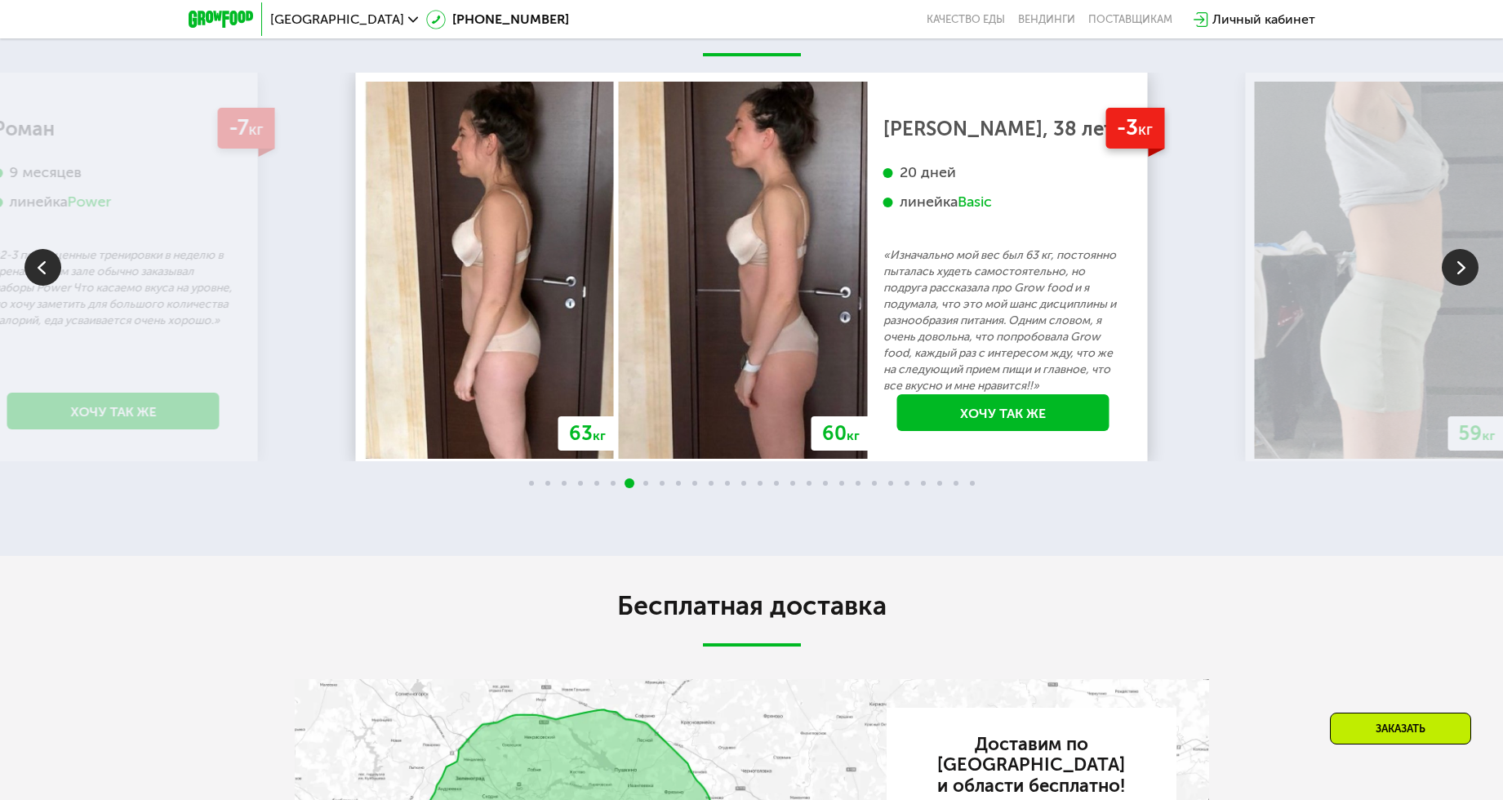
click at [1464, 271] on img at bounding box center [1460, 267] width 37 height 37
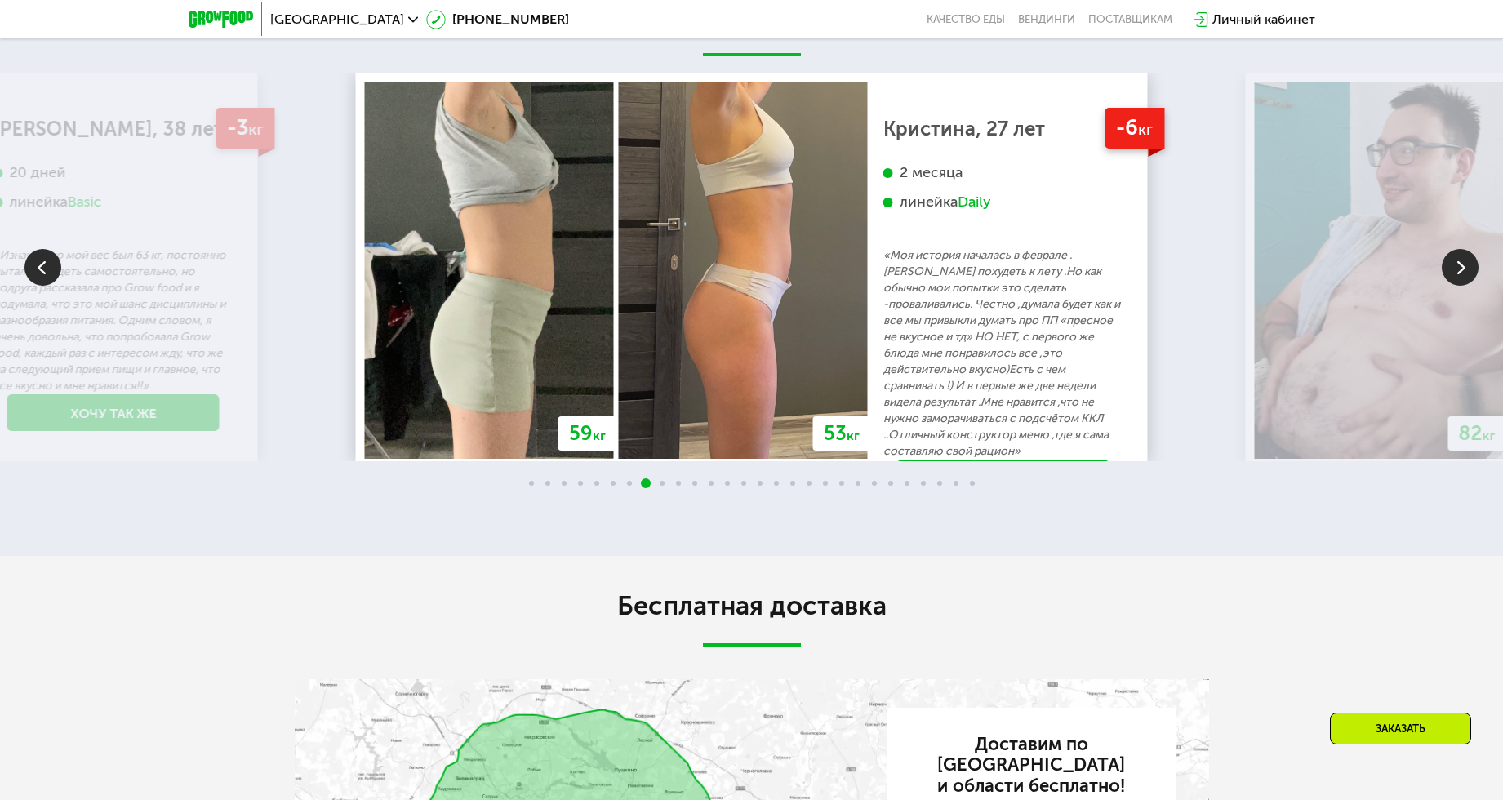
click at [1464, 271] on img at bounding box center [1460, 267] width 37 height 37
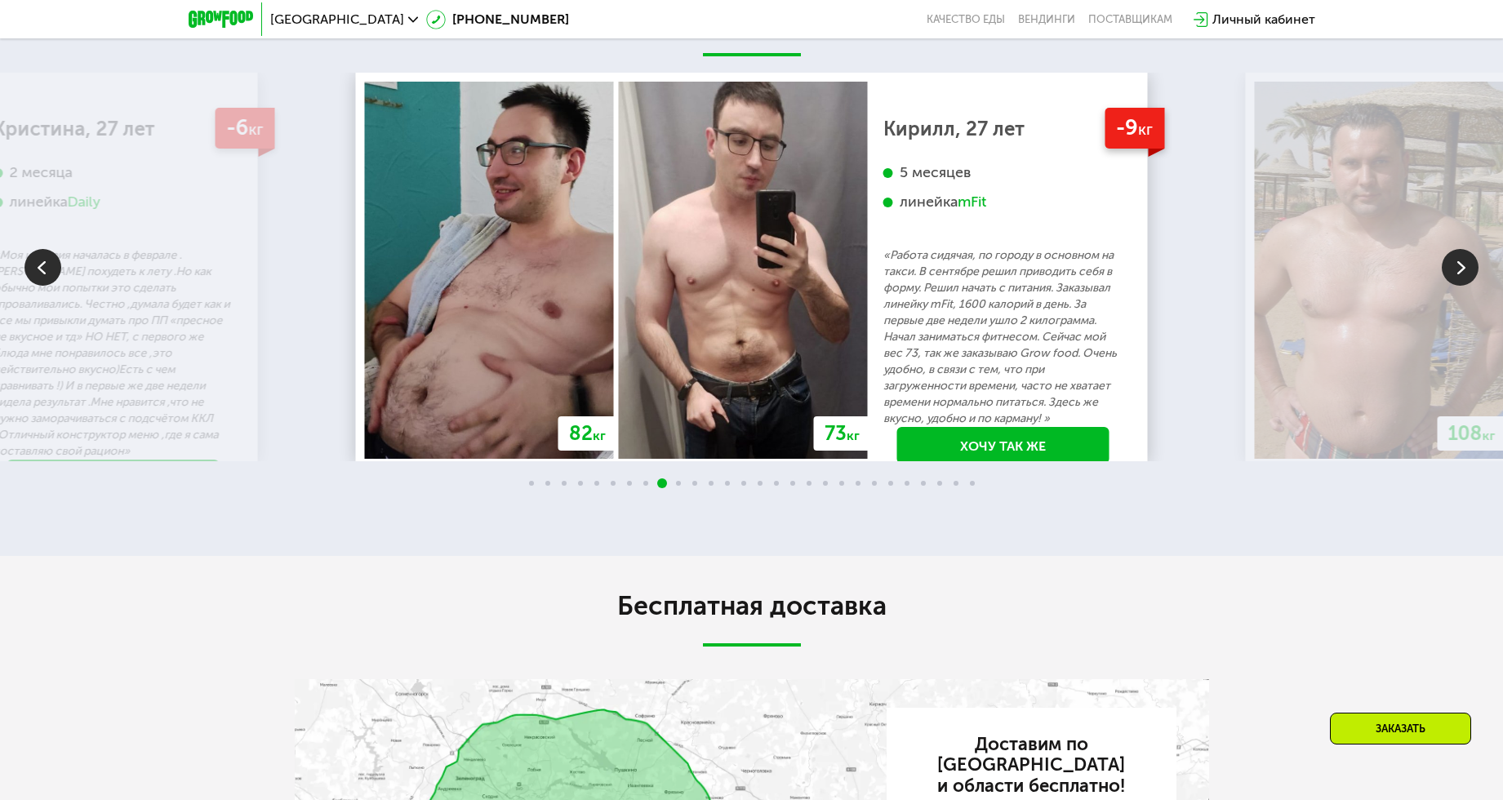
click at [1464, 271] on img at bounding box center [1460, 267] width 37 height 37
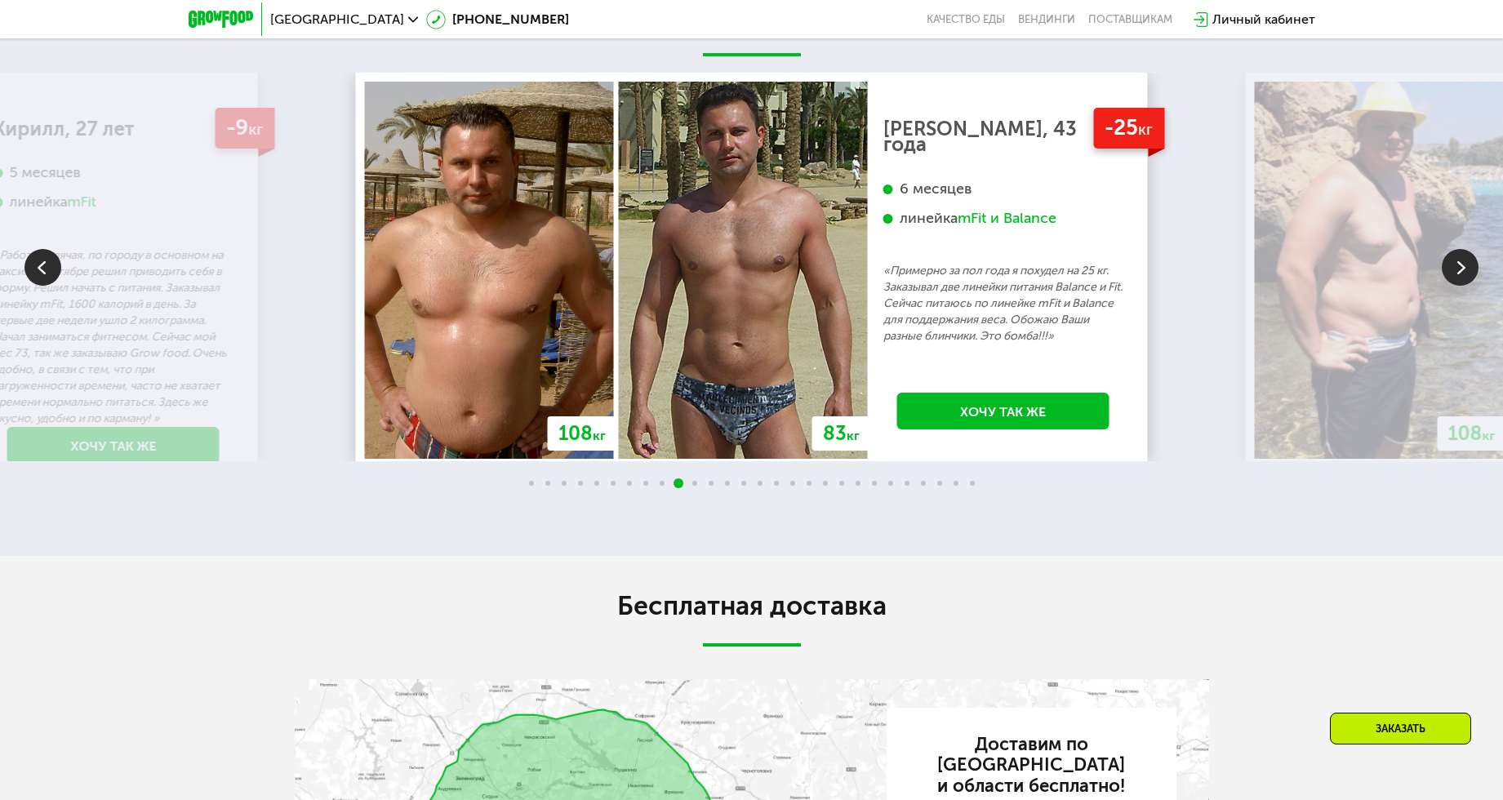
click at [1464, 271] on img at bounding box center [1460, 267] width 37 height 37
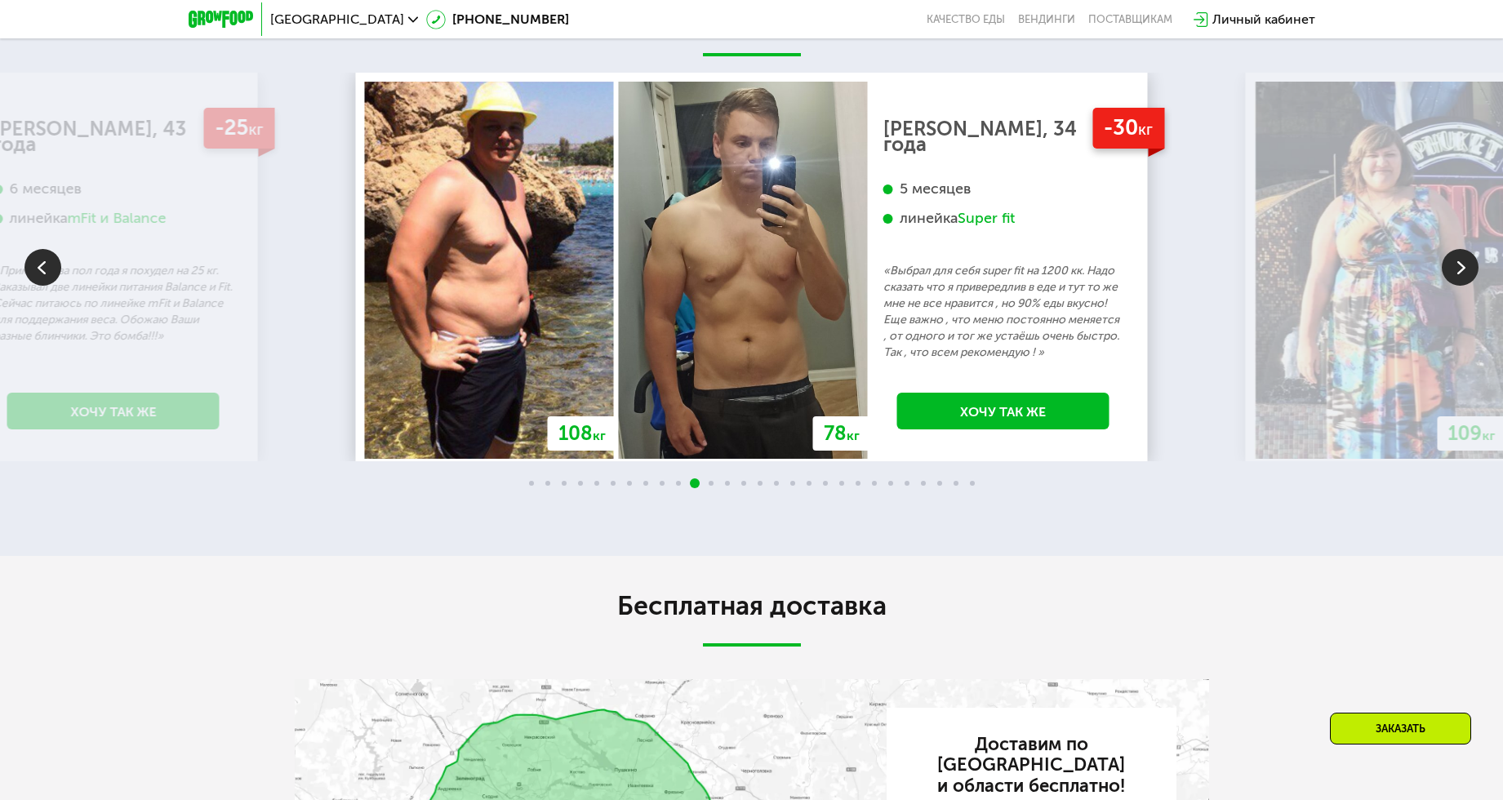
click at [1448, 273] on img at bounding box center [1460, 267] width 37 height 37
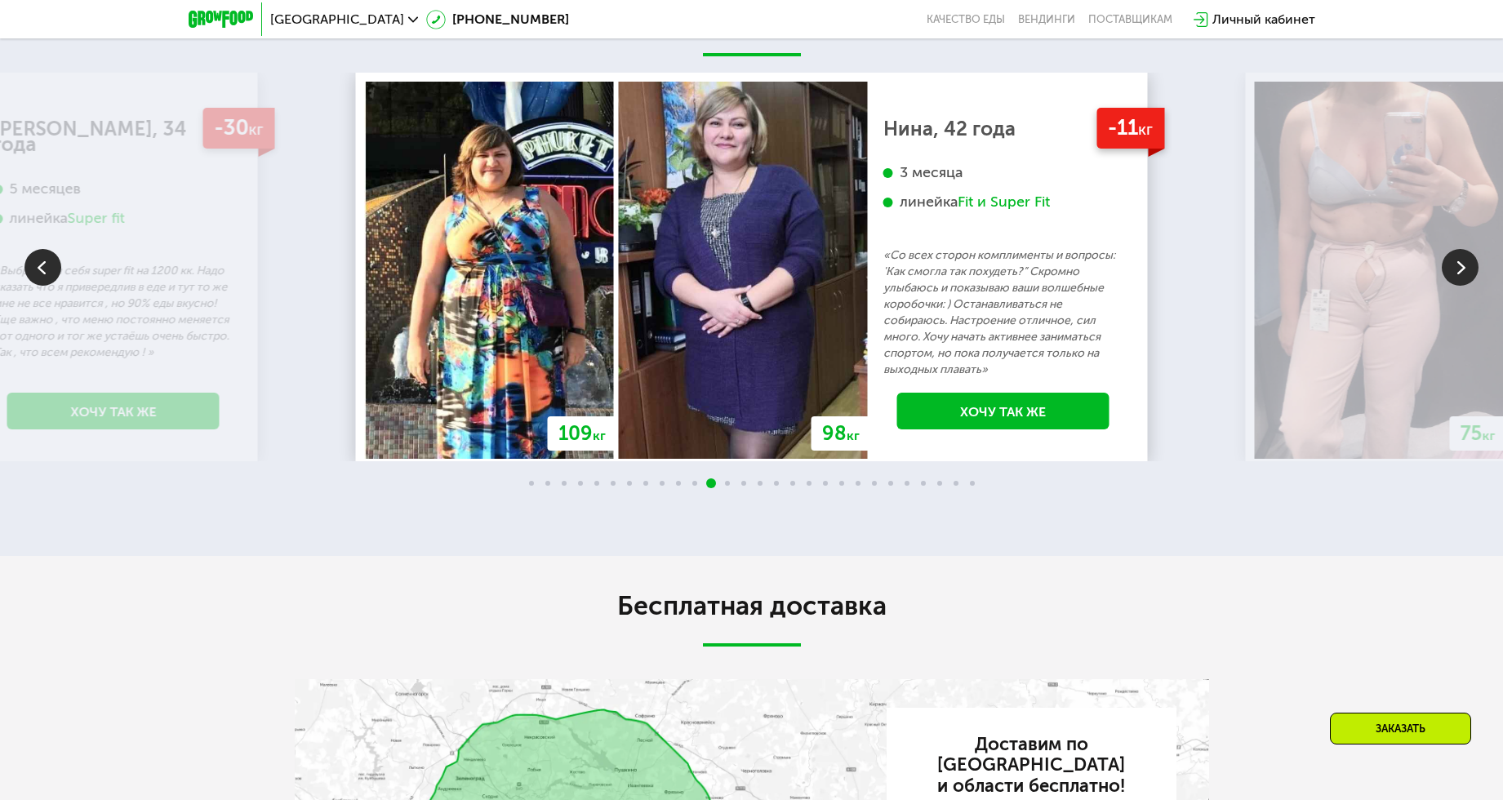
click at [1448, 273] on img at bounding box center [1460, 267] width 37 height 37
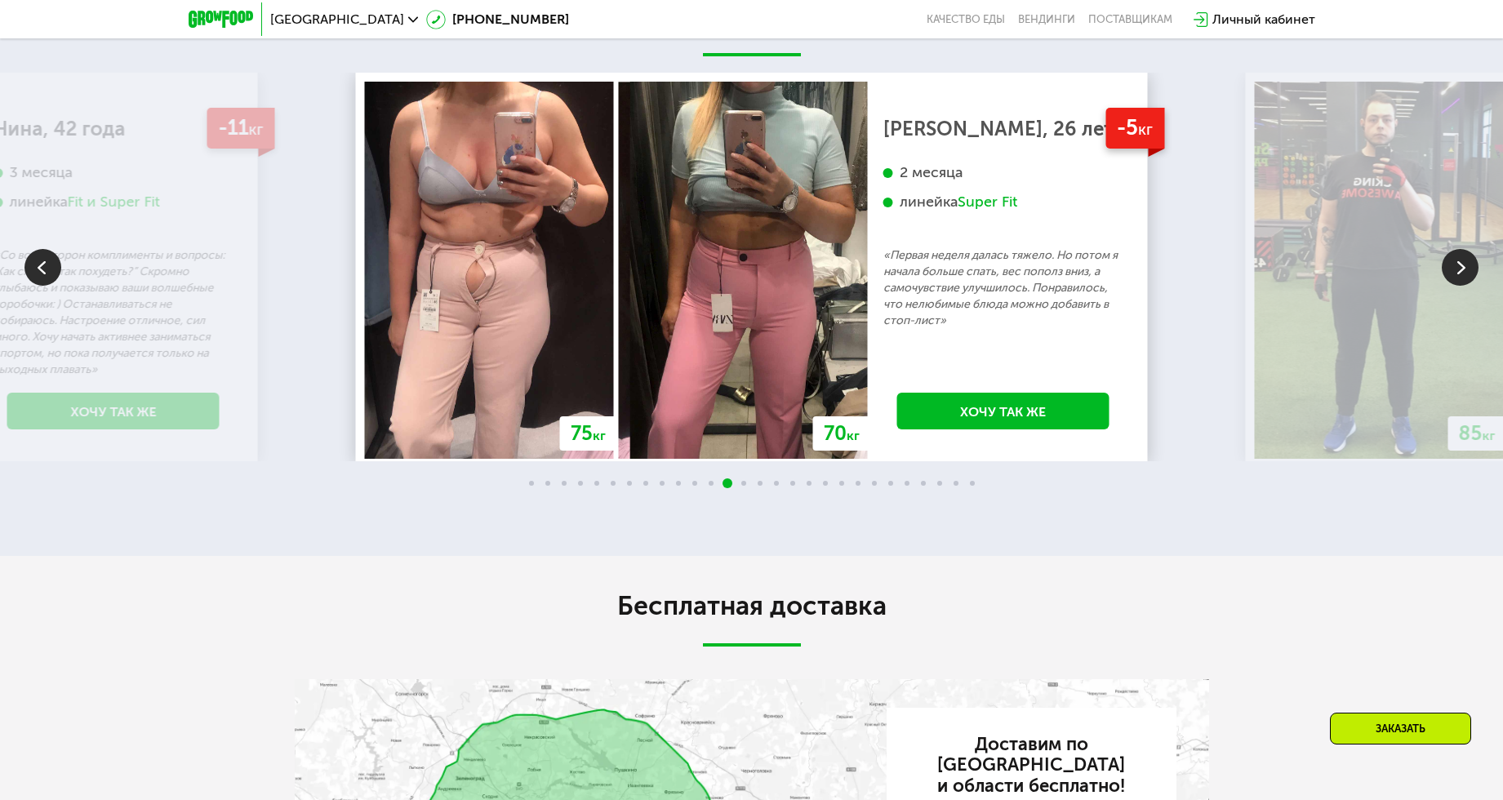
click at [1448, 273] on img at bounding box center [1460, 267] width 37 height 37
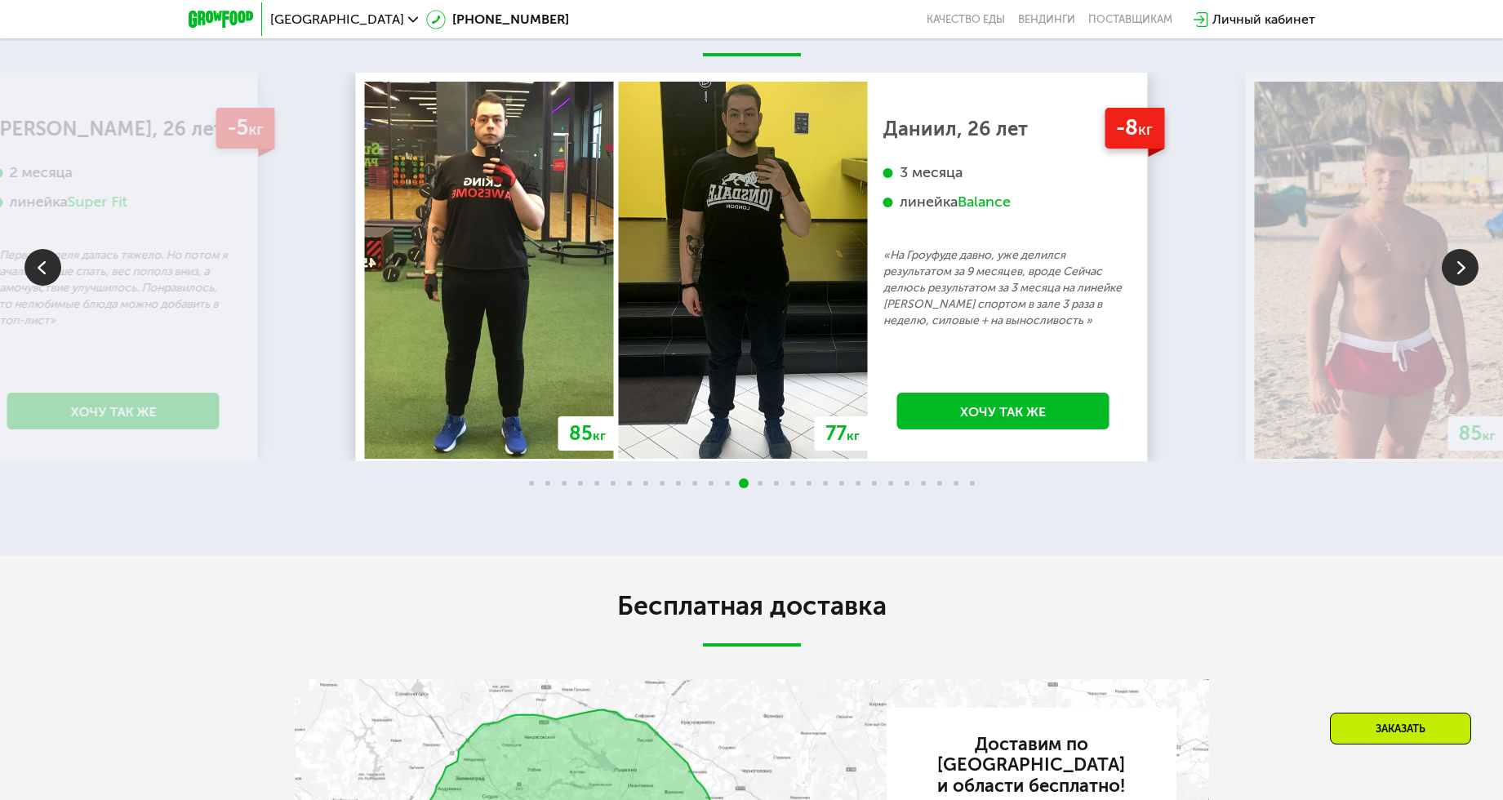
click at [1448, 273] on img at bounding box center [1460, 267] width 37 height 37
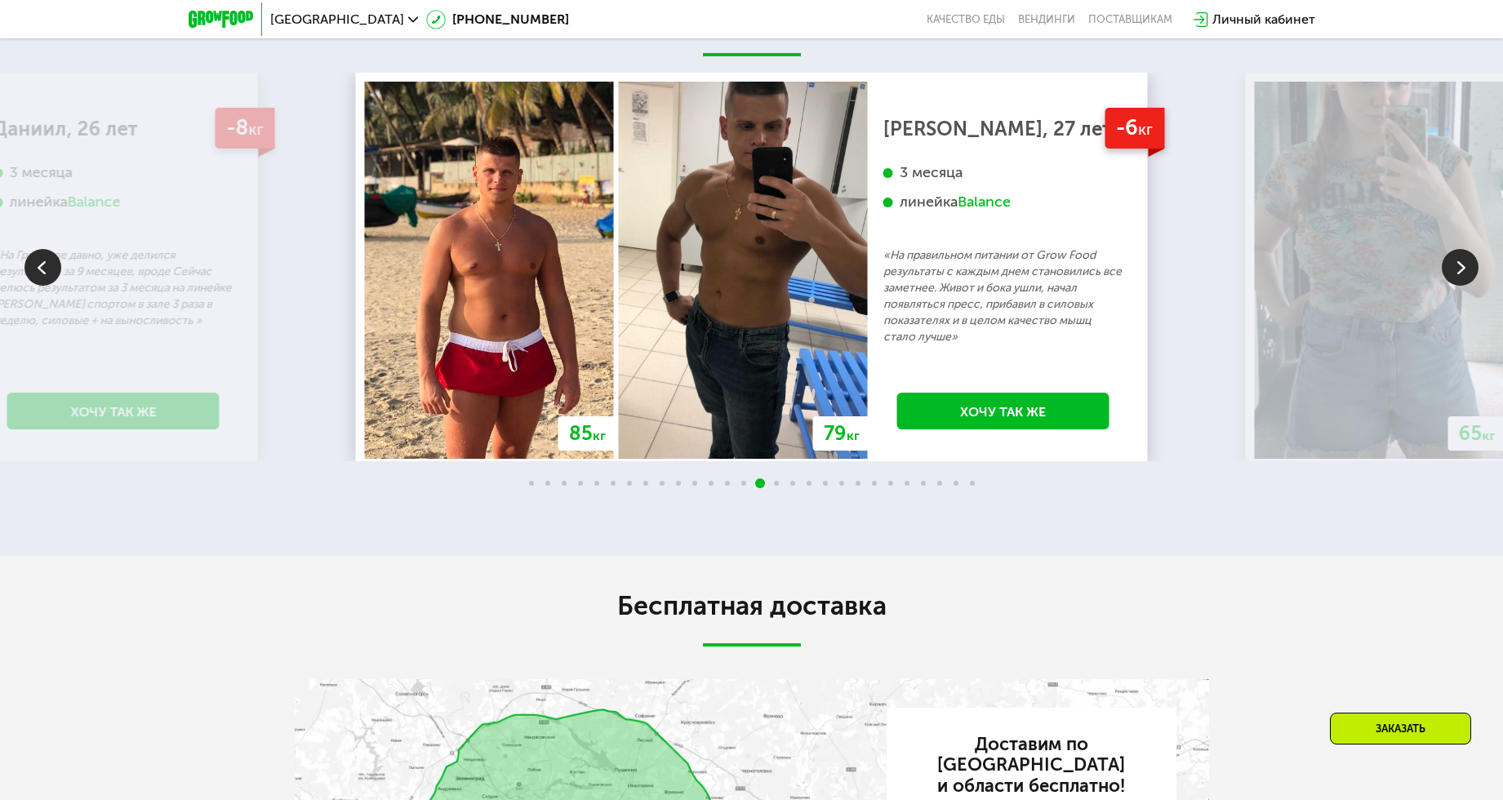
click at [1448, 273] on img at bounding box center [1460, 267] width 37 height 37
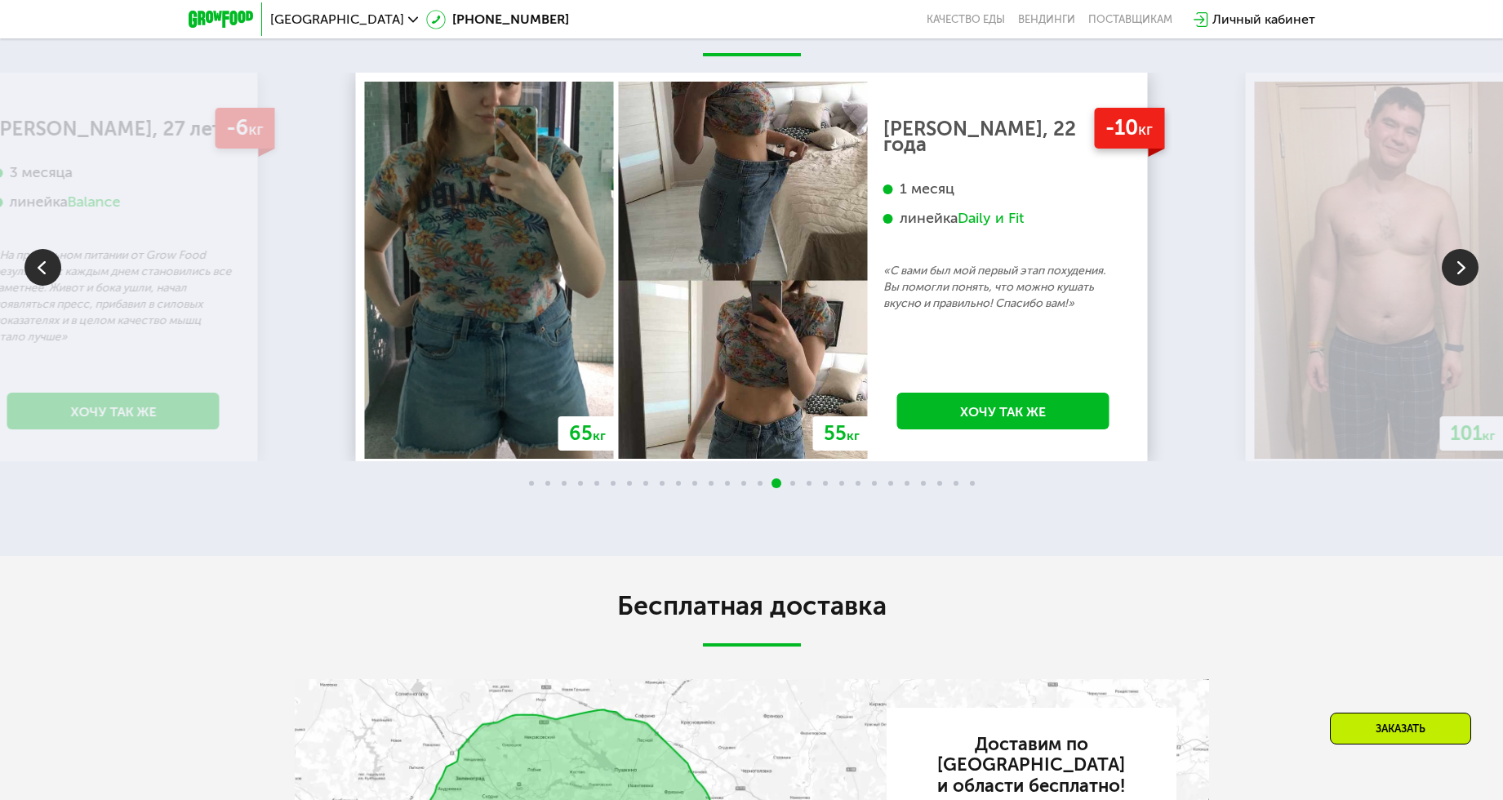
click at [1448, 273] on img at bounding box center [1460, 267] width 37 height 37
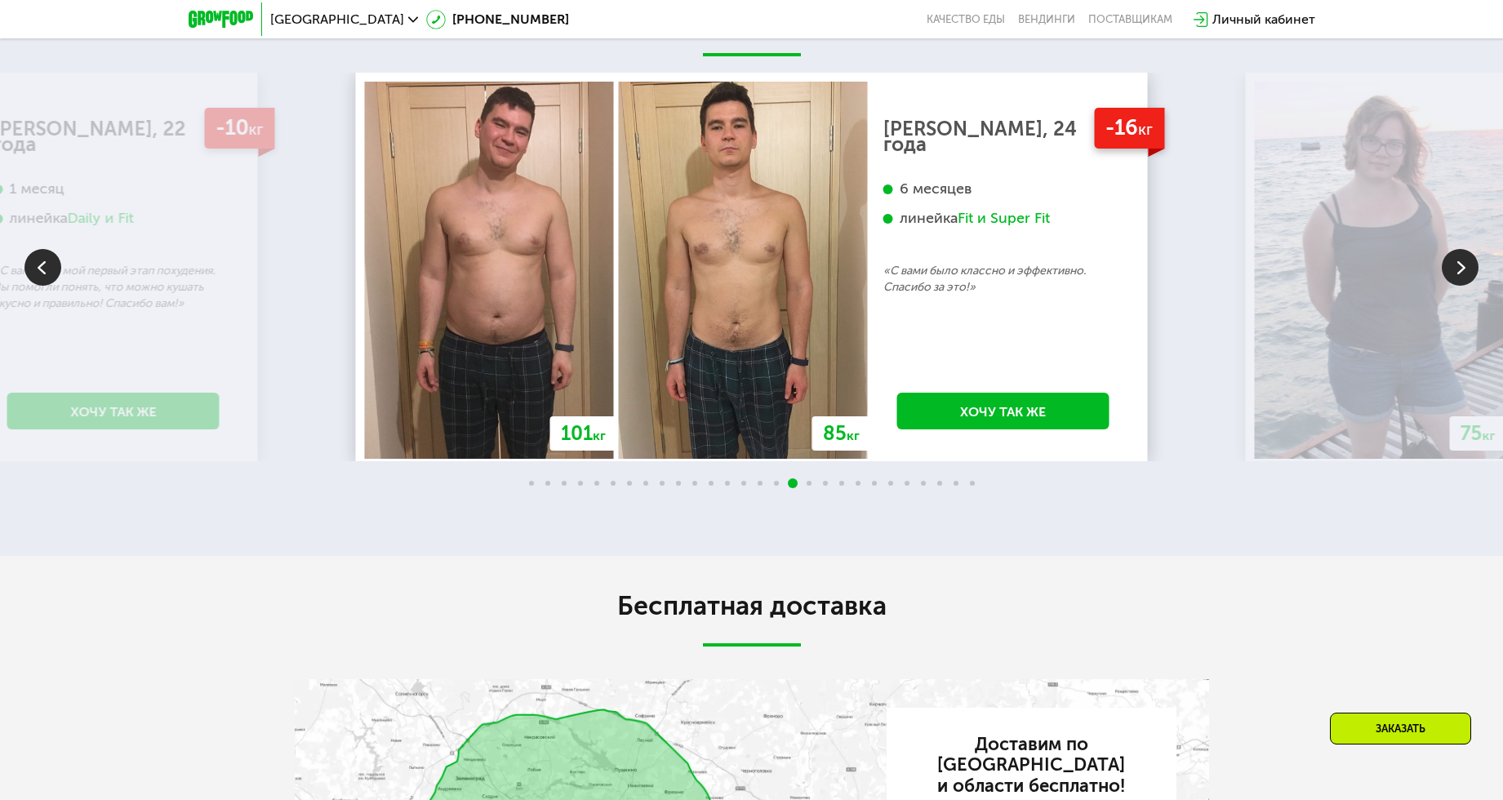
click at [1448, 273] on img at bounding box center [1460, 267] width 37 height 37
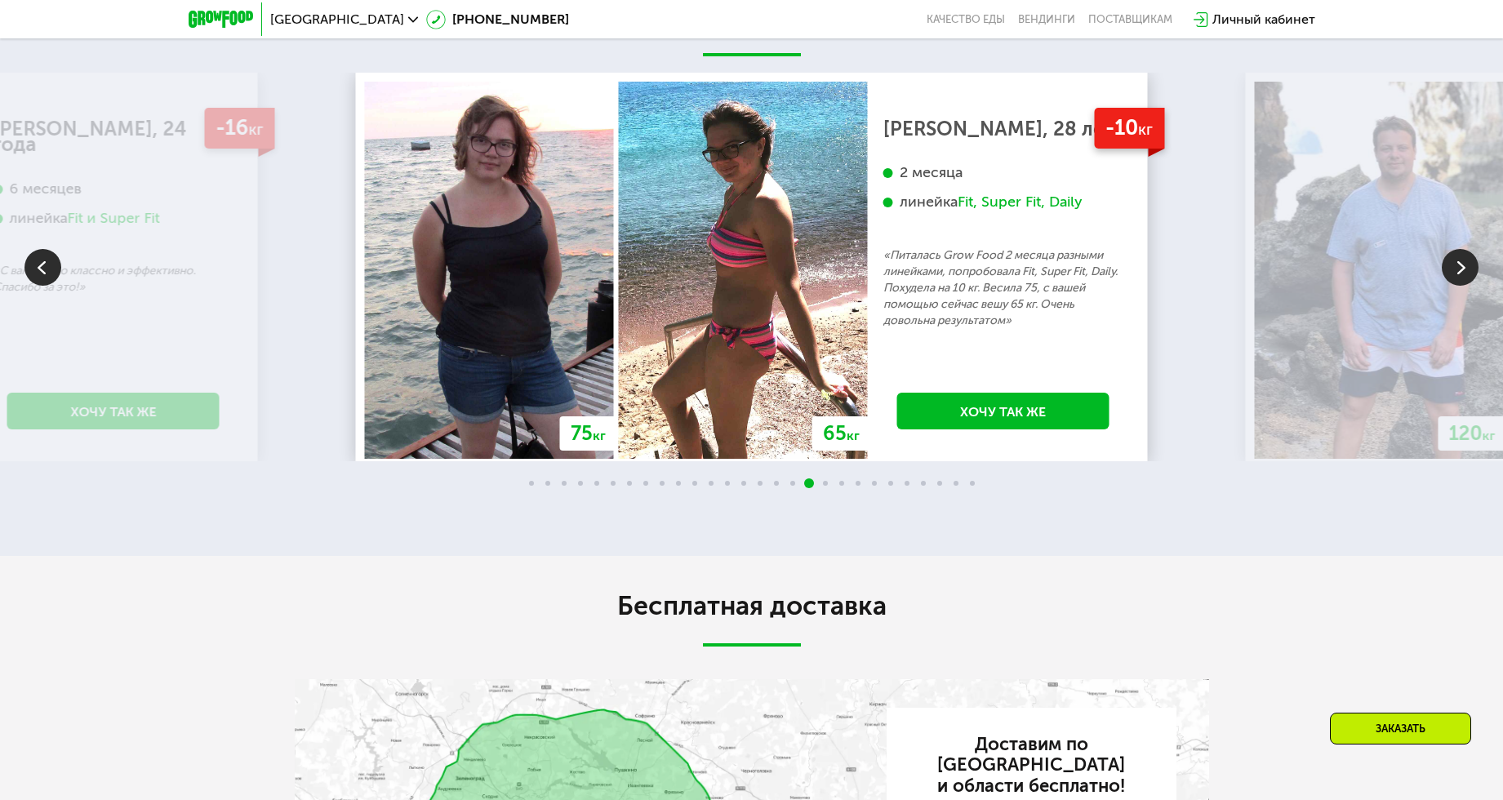
click at [1448, 273] on img at bounding box center [1460, 267] width 37 height 37
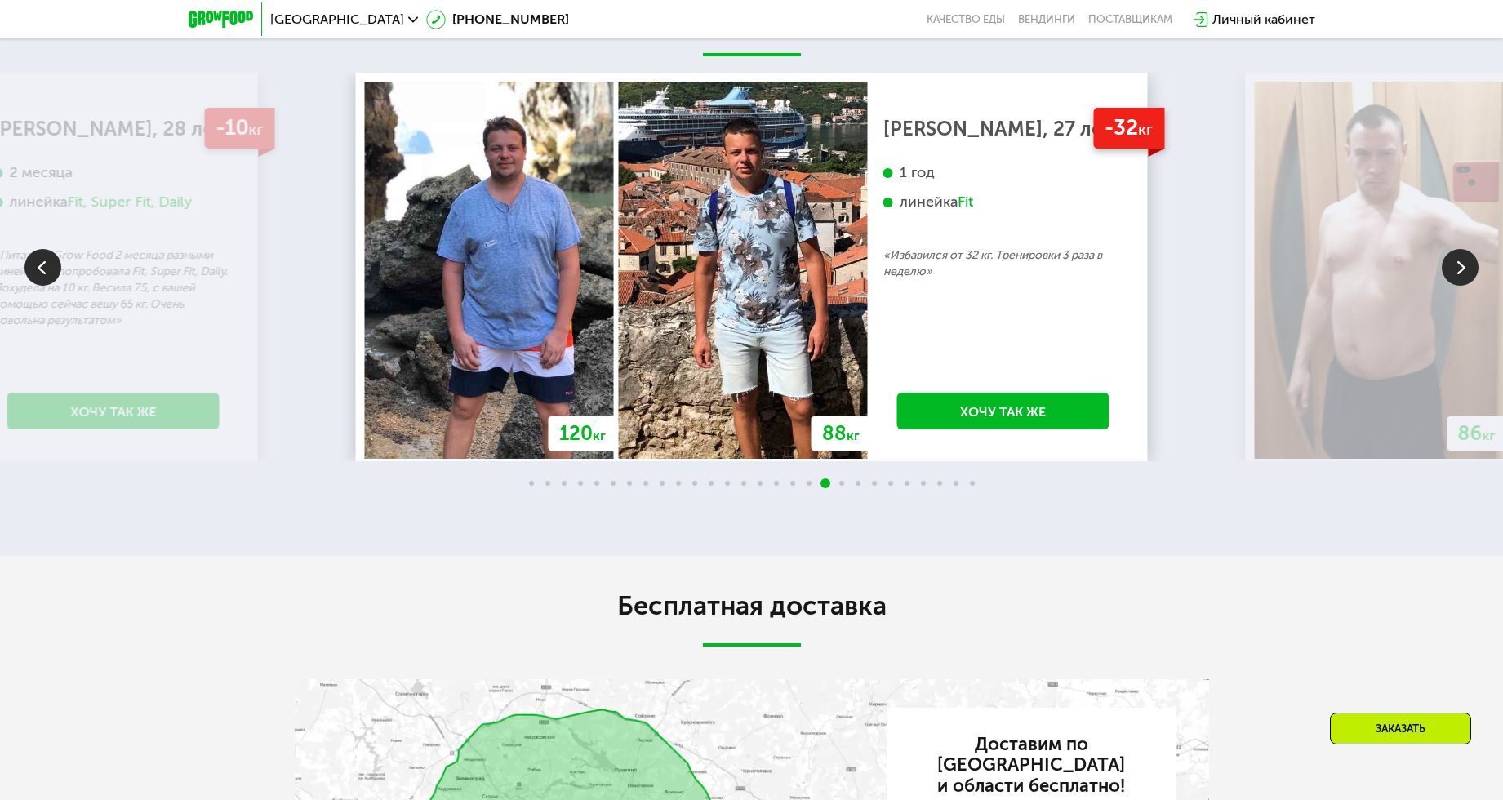
click at [1454, 269] on img at bounding box center [1460, 267] width 37 height 37
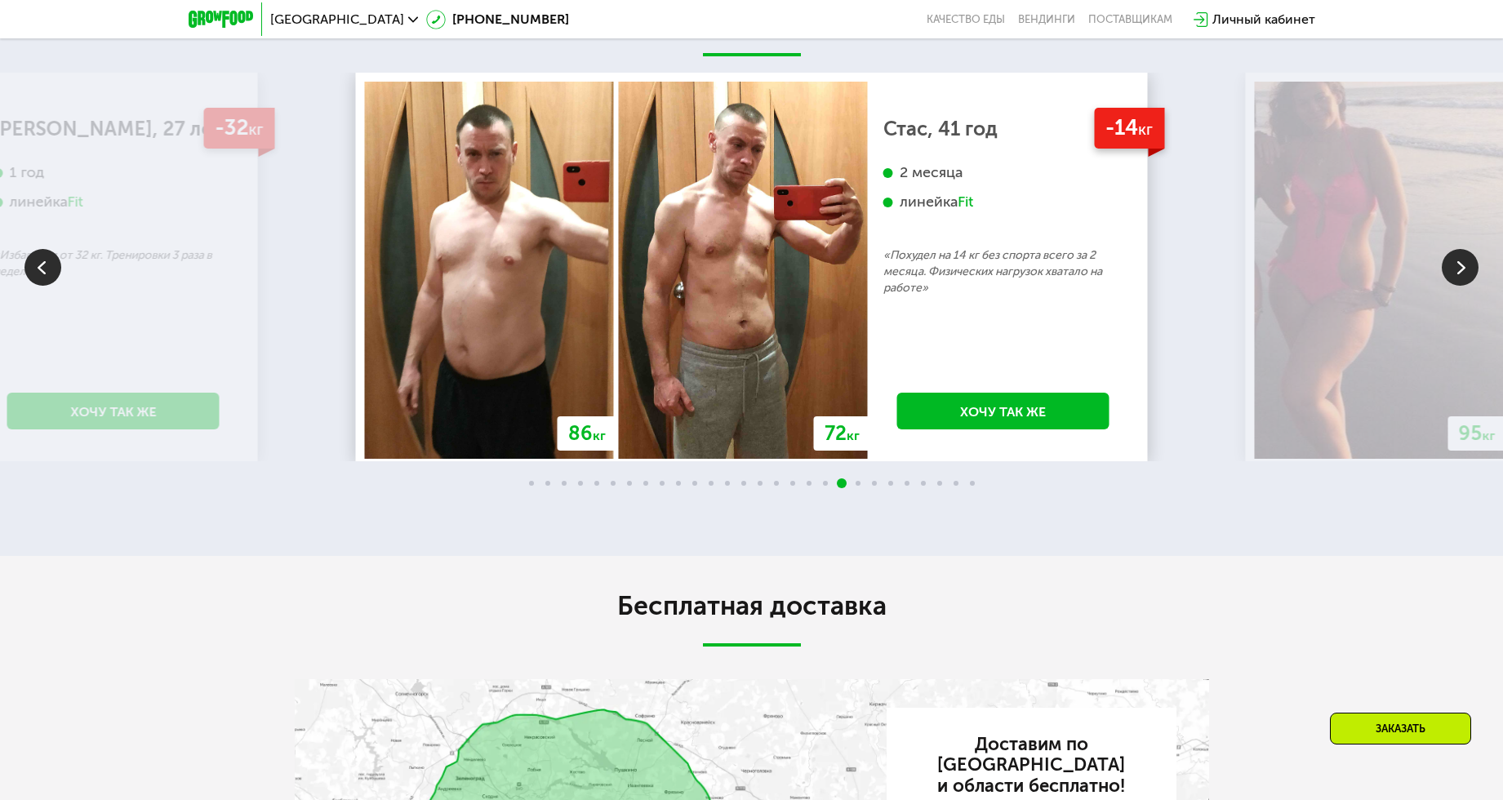
click at [40, 271] on img at bounding box center [42, 267] width 37 height 37
